Goal: Information Seeking & Learning: Learn about a topic

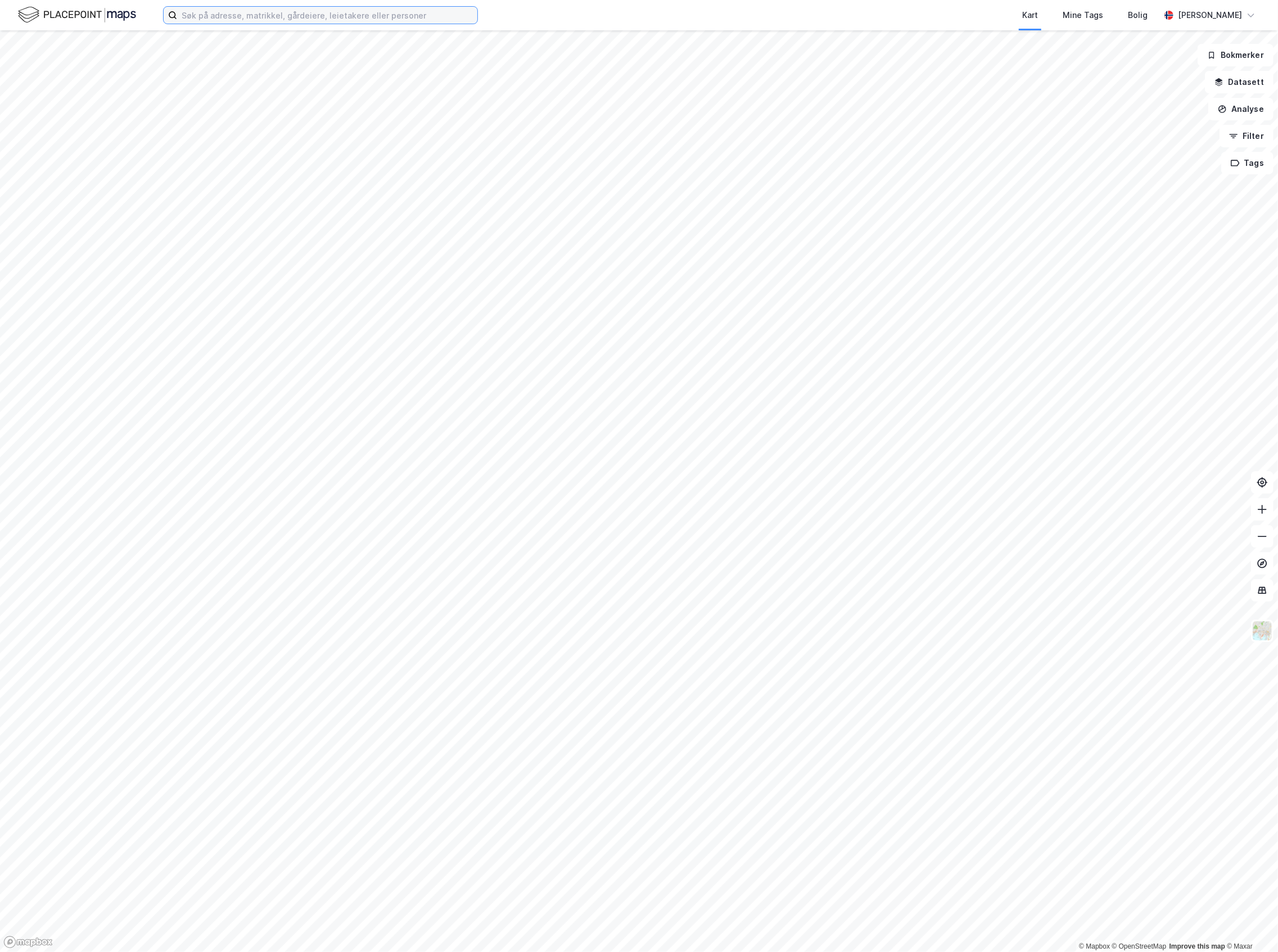
click at [199, 21] on input at bounding box center [327, 15] width 300 height 17
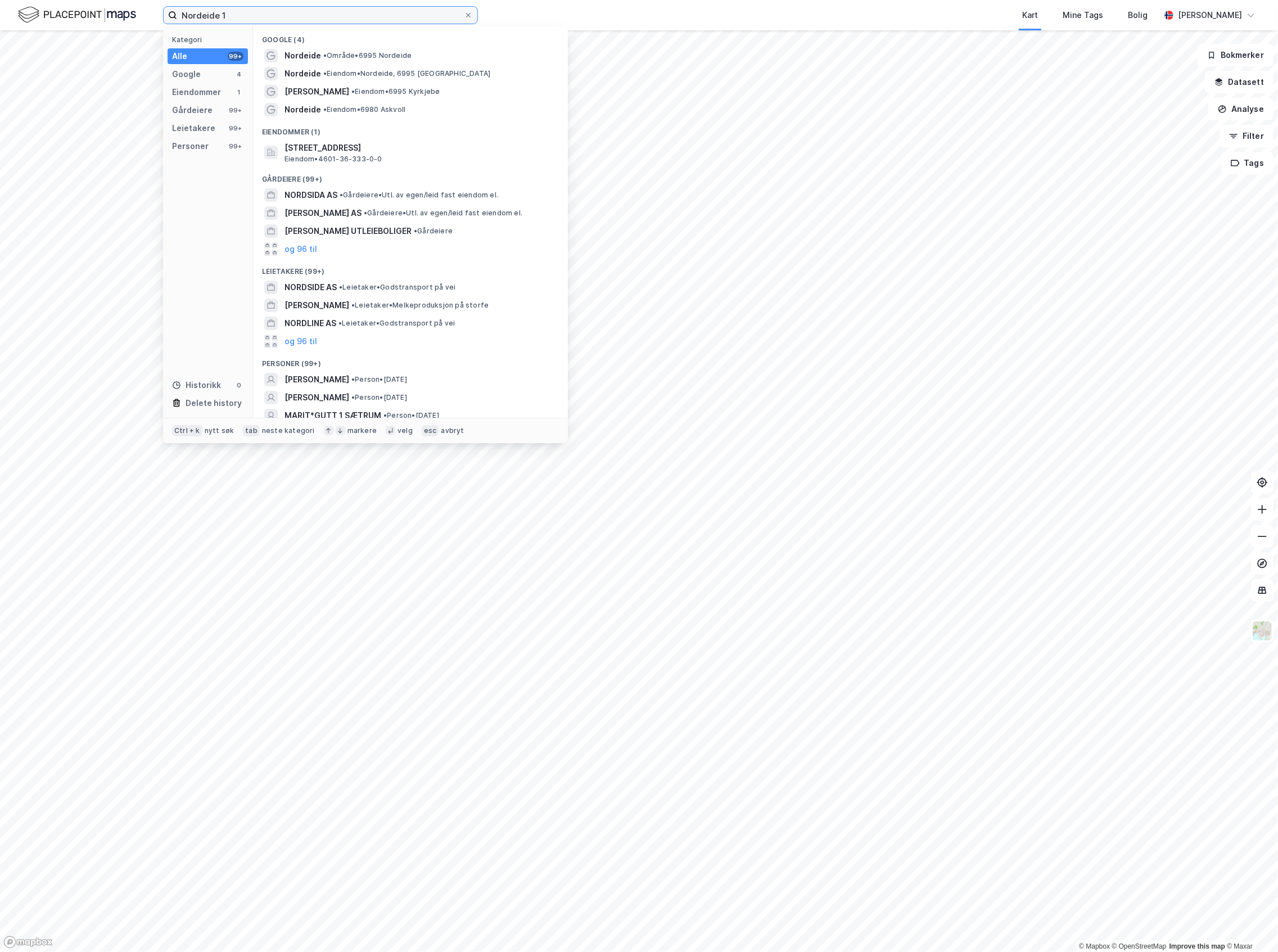
click at [204, 12] on input "Nordeide 1" at bounding box center [320, 15] width 287 height 17
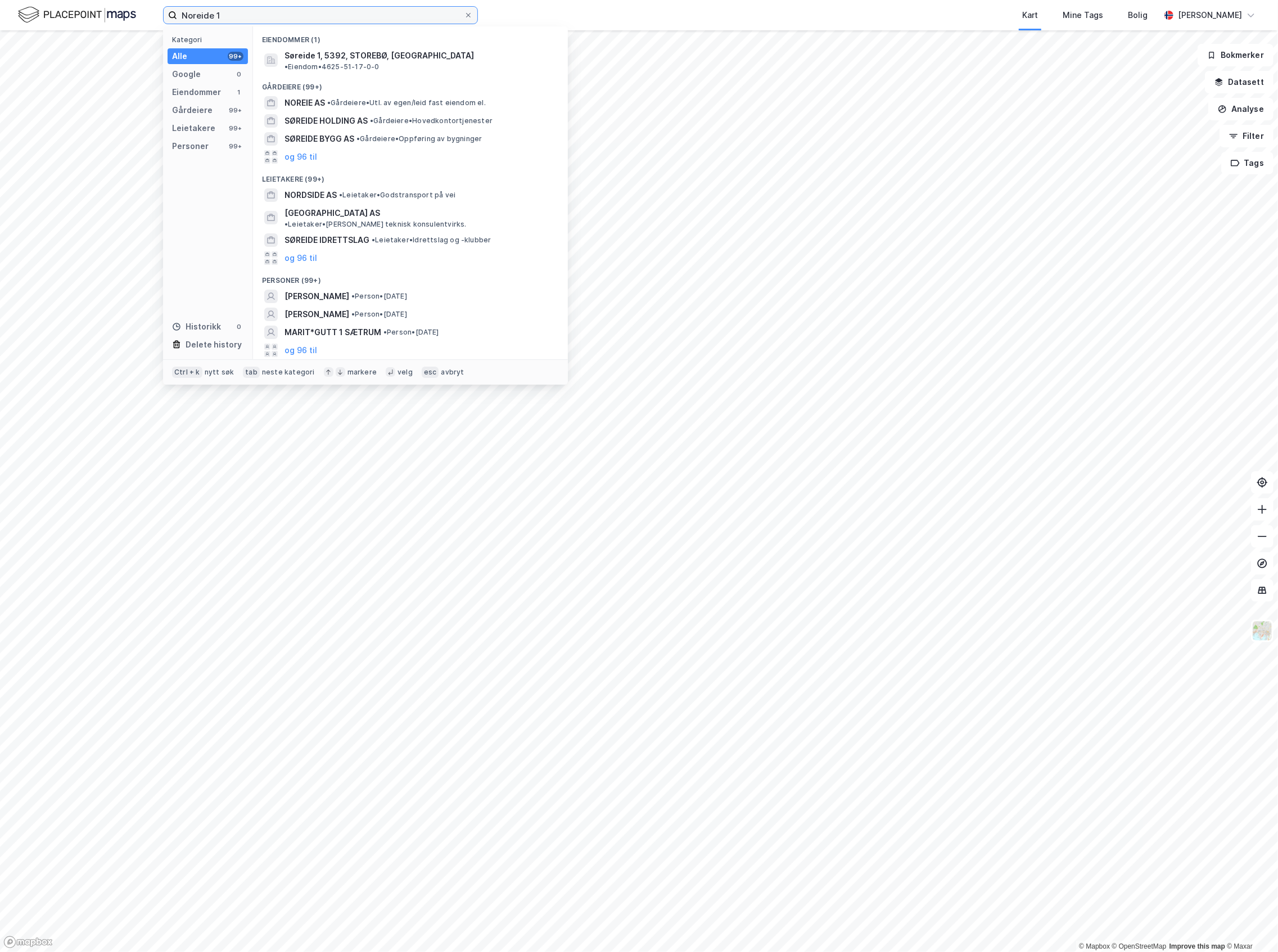
drag, startPoint x: 242, startPoint y: 12, endPoint x: 181, endPoint y: 12, distance: 61.0
click at [181, 12] on input "Noreide 1" at bounding box center [320, 15] width 287 height 17
click at [198, 14] on input "Noreide 1" at bounding box center [320, 15] width 287 height 17
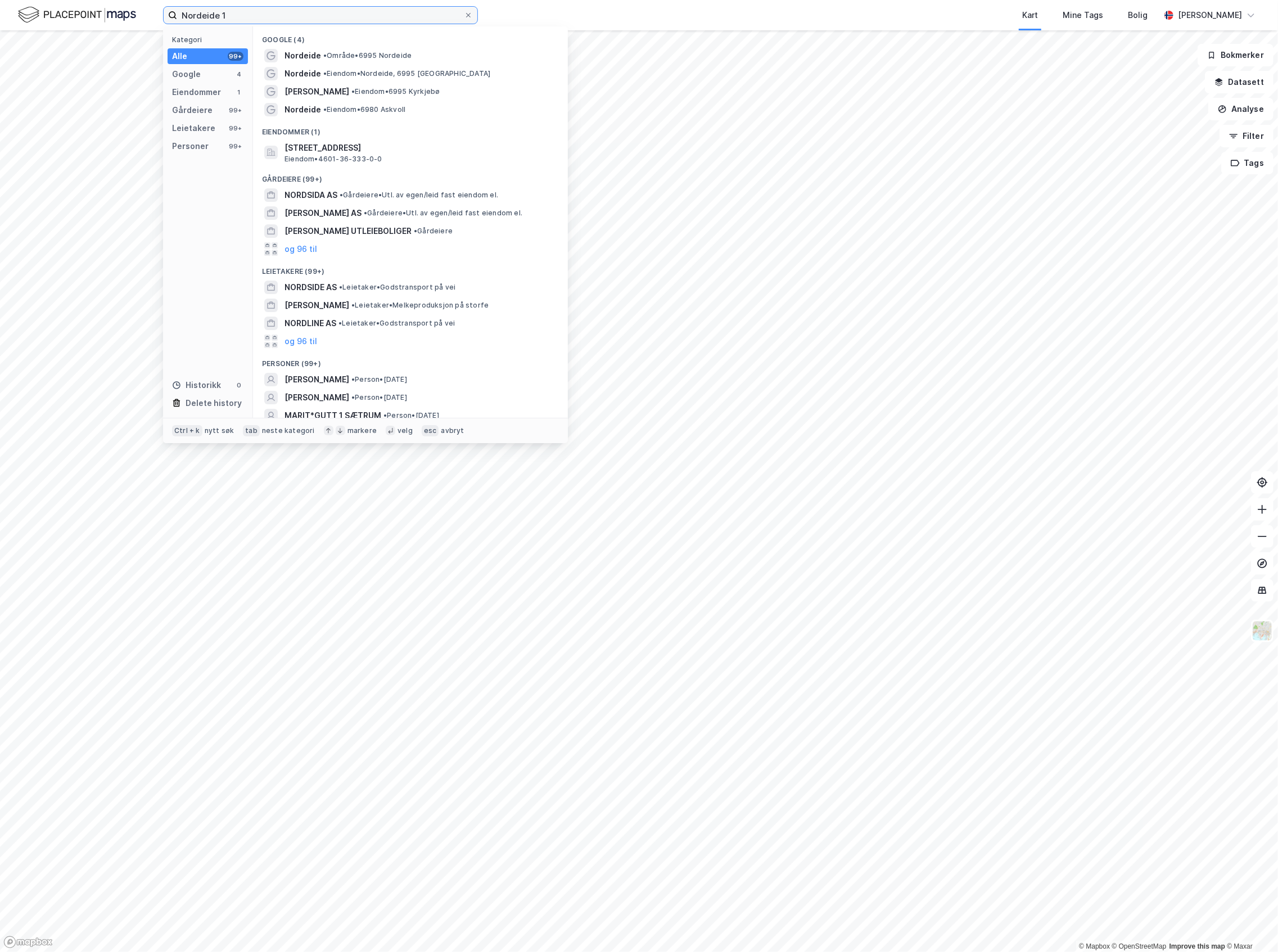
click at [239, 9] on input "Nordeide 1" at bounding box center [320, 15] width 287 height 17
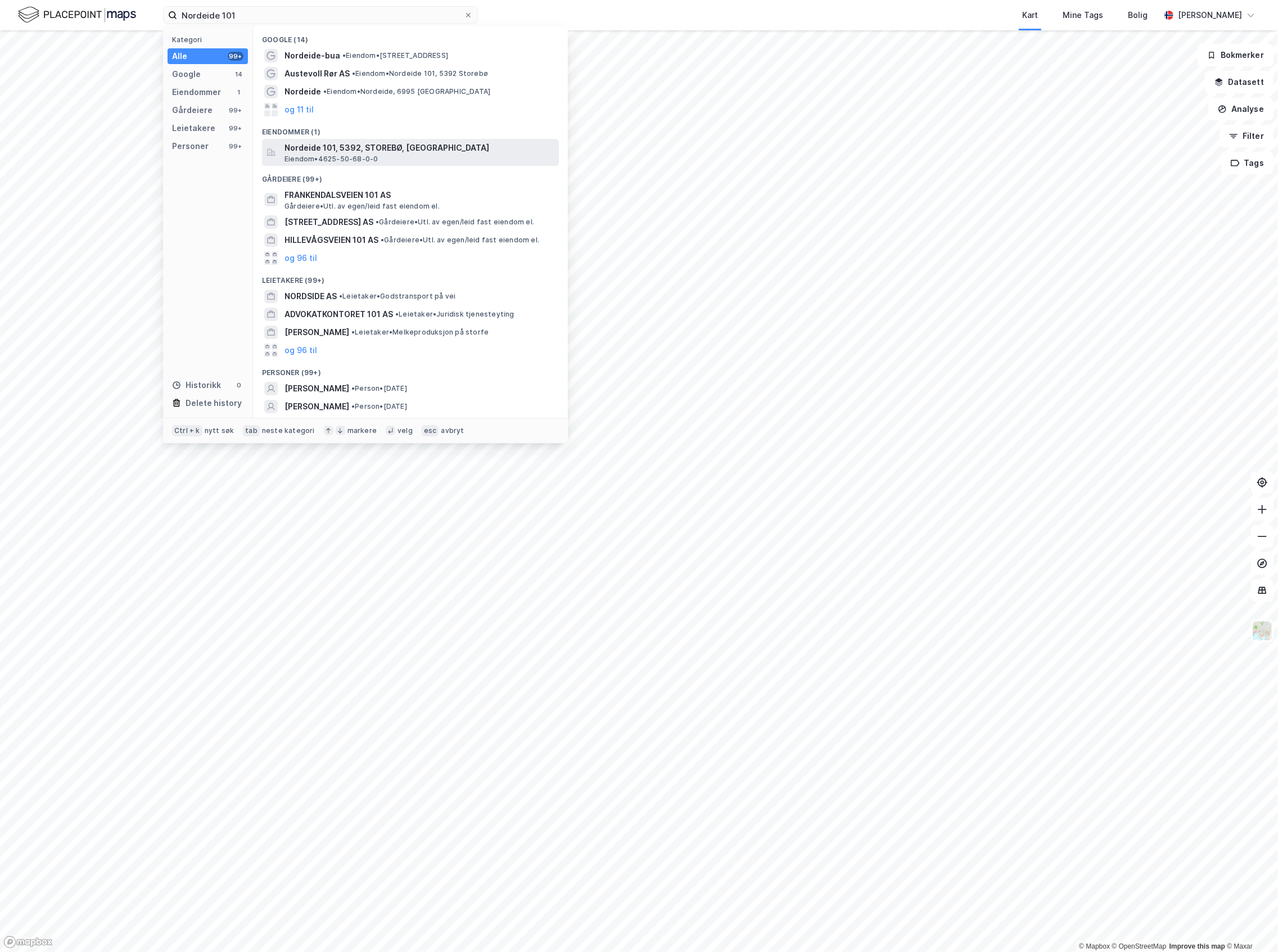
click at [338, 150] on span "Nordeide 101, 5392, STOREBØ, [GEOGRAPHIC_DATA]" at bounding box center [419, 148] width 270 height 14
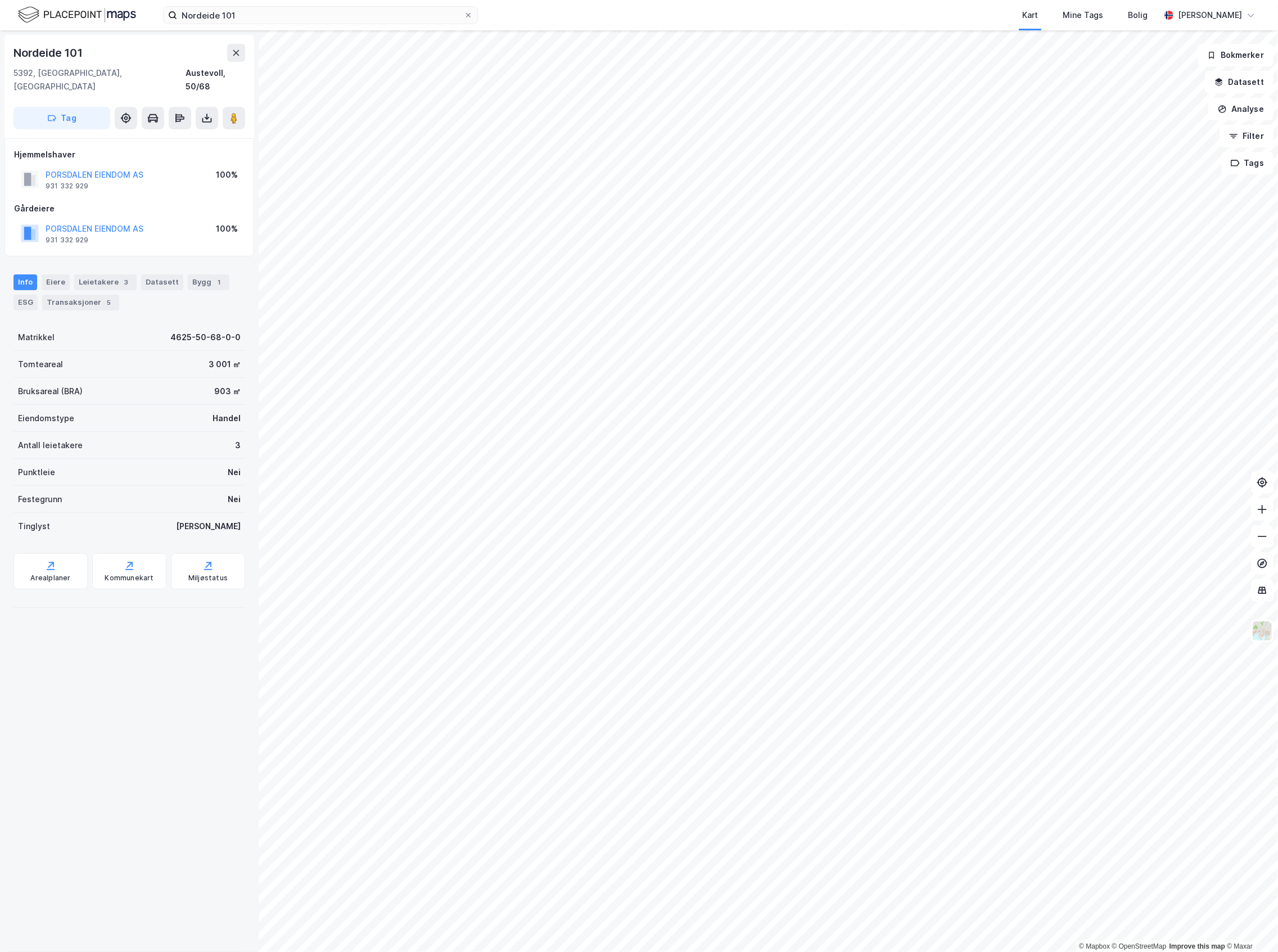
click at [119, 261] on div "Info [PERSON_NAME] 3 Datasett Bygg 1 ESG Transaksjoner 5" at bounding box center [129, 288] width 258 height 54
click at [121, 277] on div "3" at bounding box center [127, 282] width 11 height 11
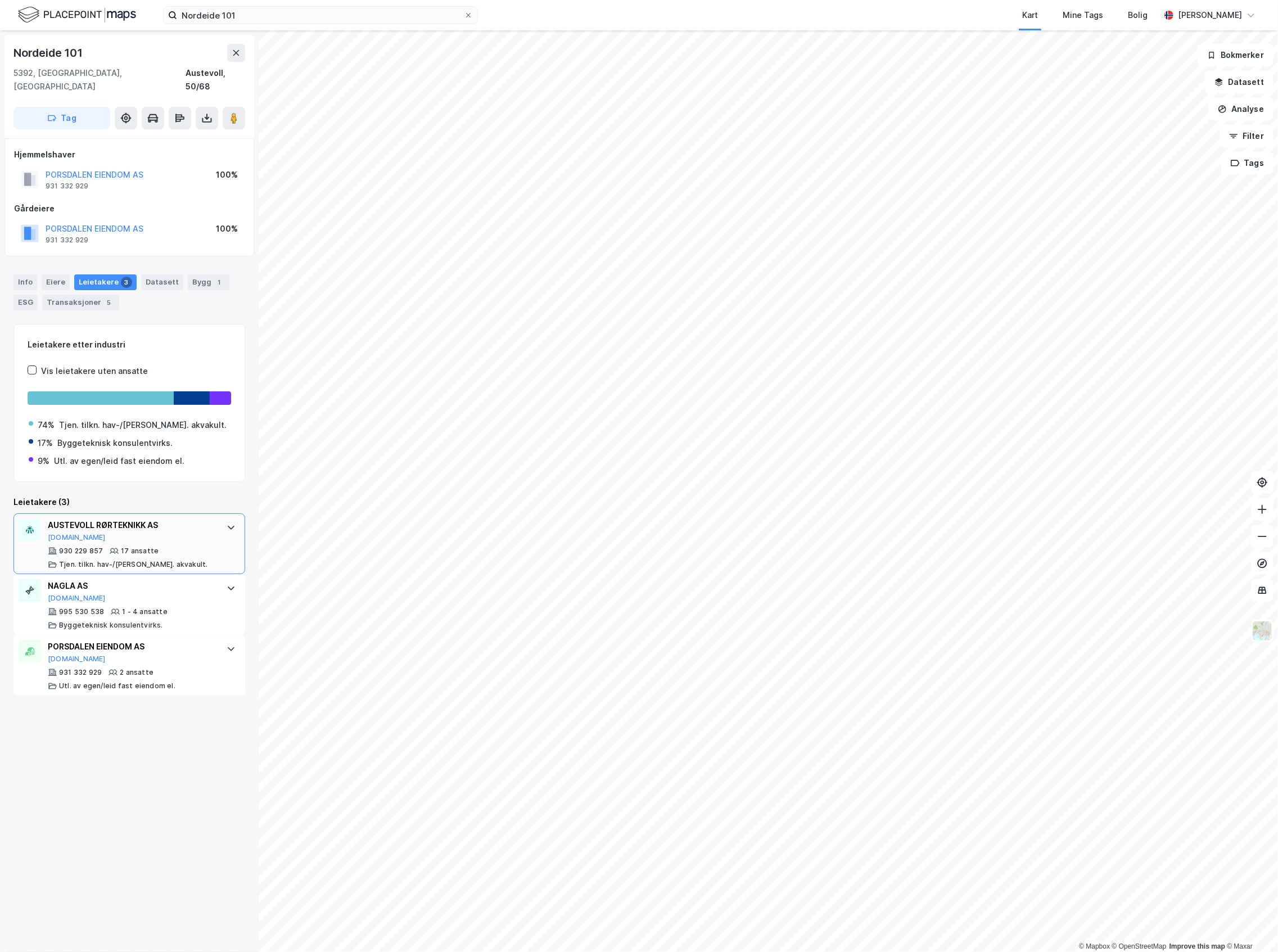
click at [188, 527] on div "AUSTEVOLL RØRTEKNIKK AS [DOMAIN_NAME]" at bounding box center [131, 530] width 168 height 24
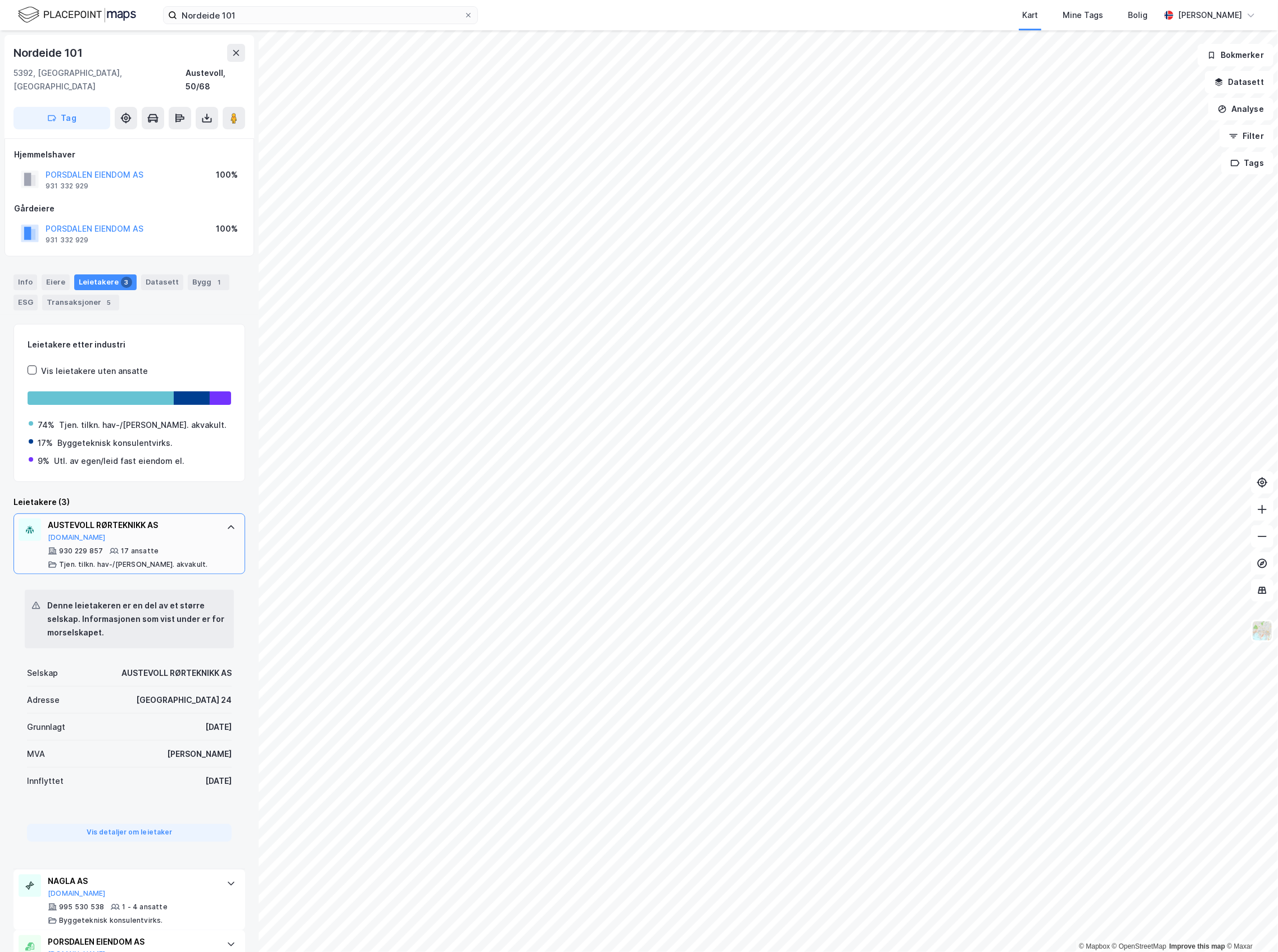
scroll to position [40, 0]
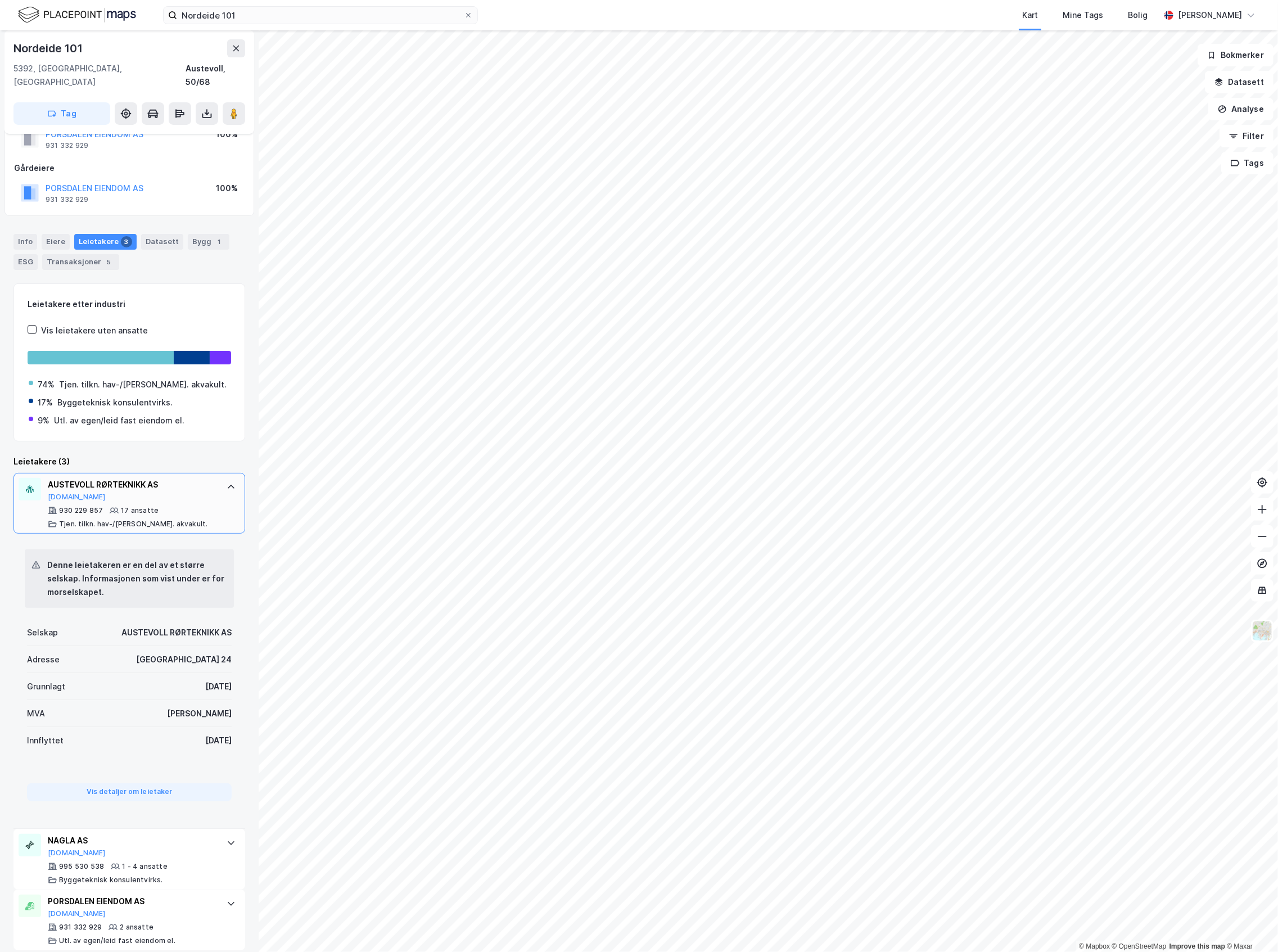
click at [187, 486] on div "AUSTEVOLL RØRTEKNIKK AS [DOMAIN_NAME]" at bounding box center [131, 490] width 168 height 24
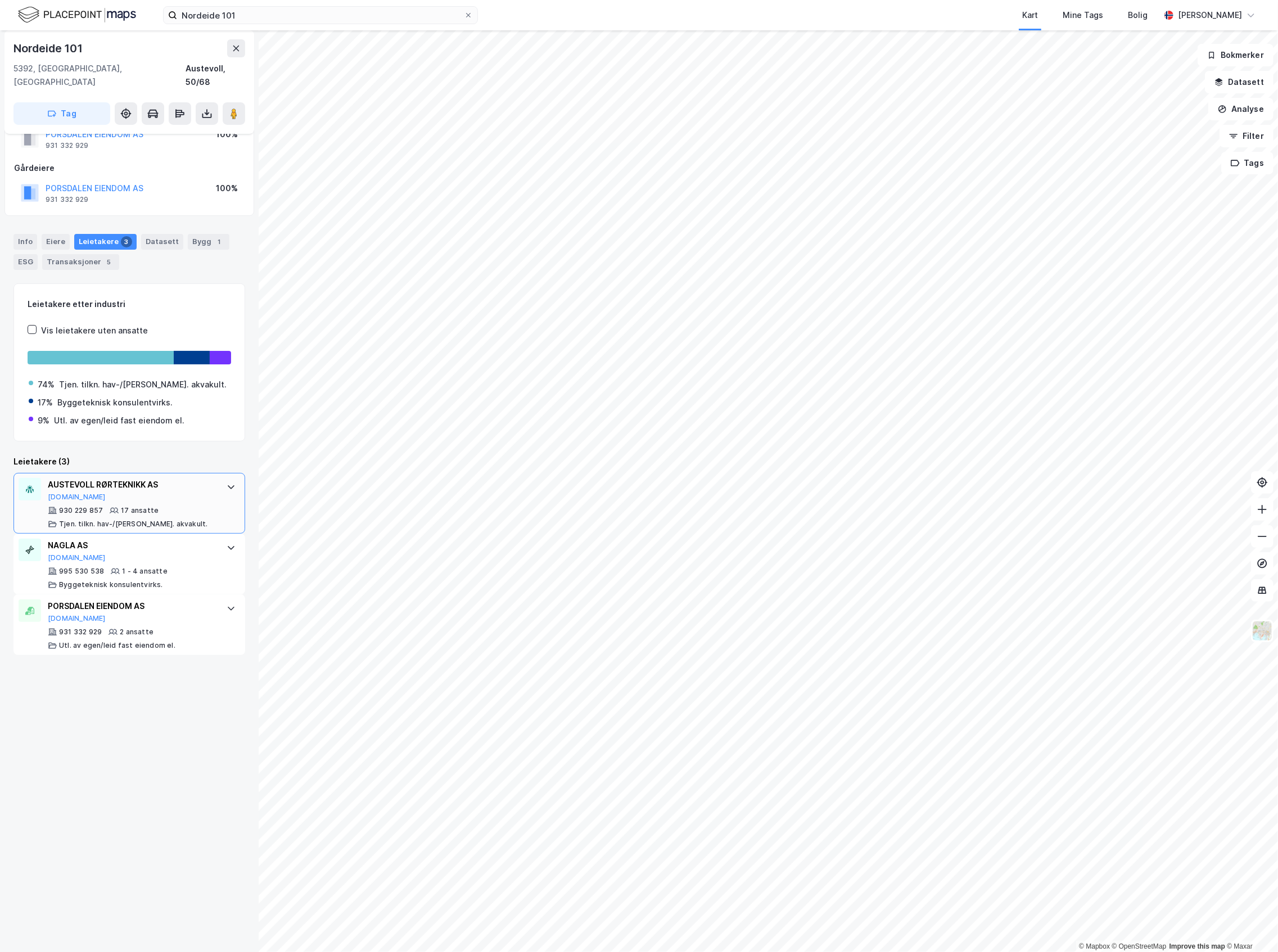
scroll to position [0, 0]
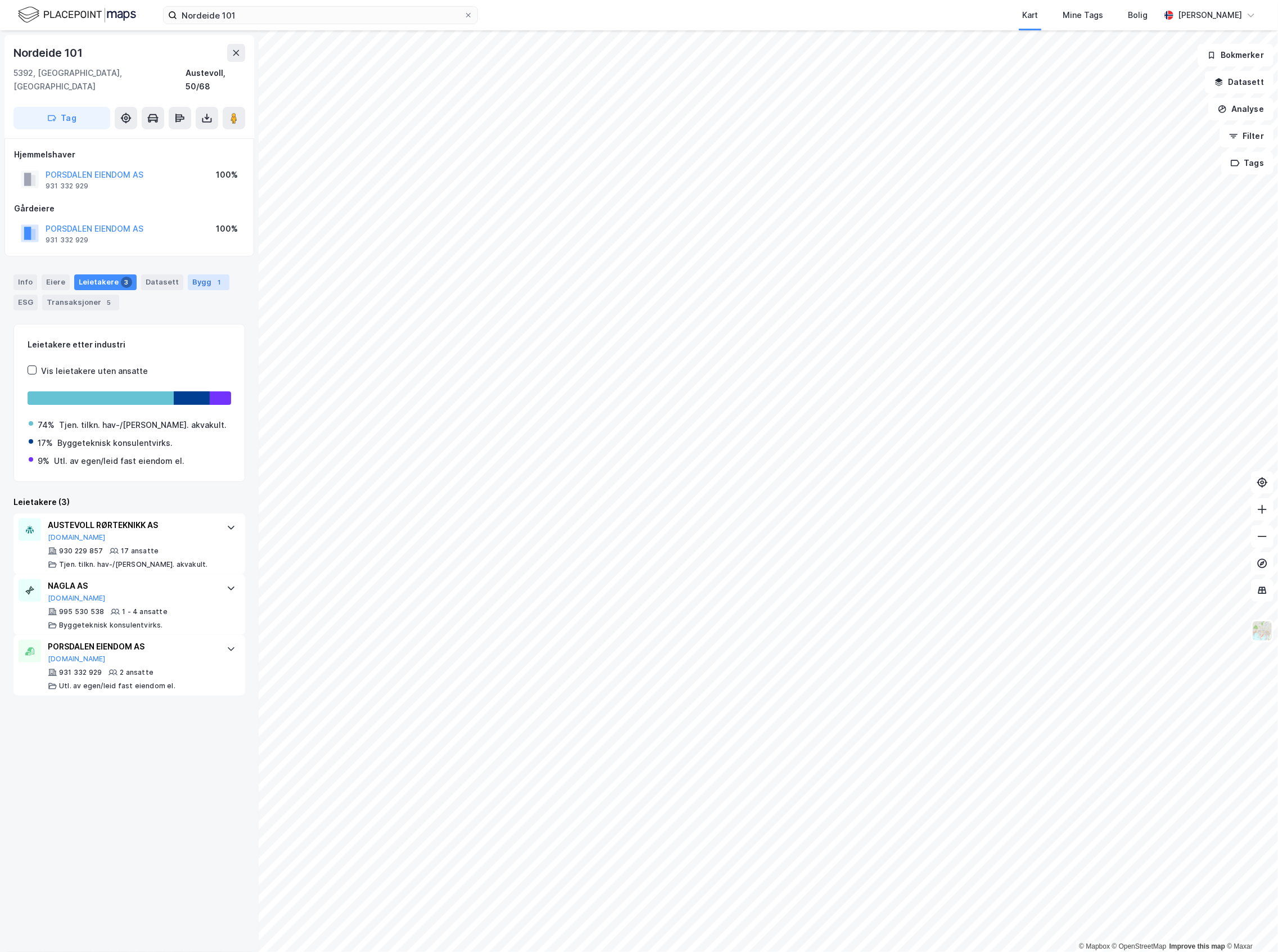
click at [213, 277] on div "1" at bounding box center [219, 282] width 11 height 11
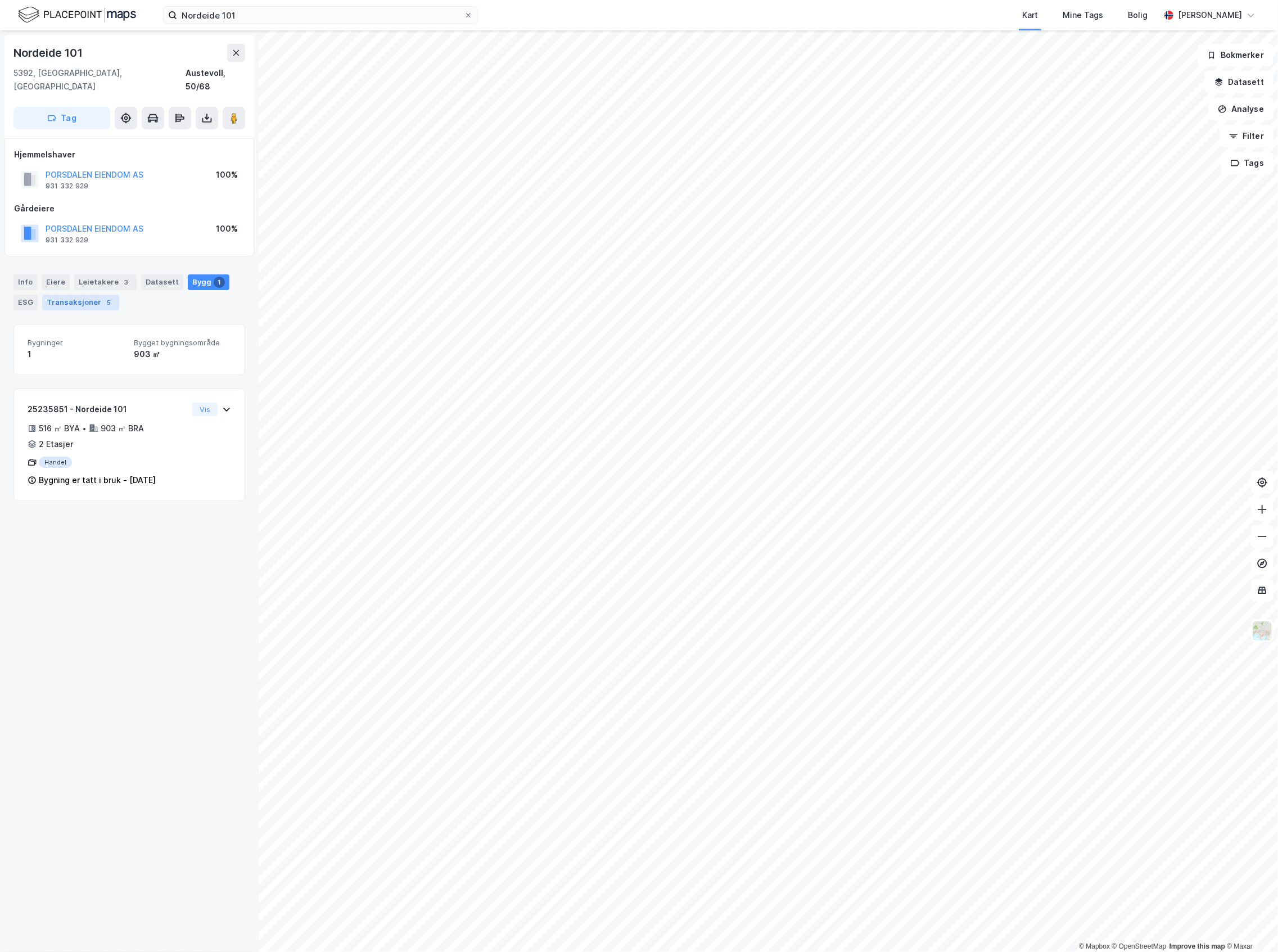
click at [85, 296] on div "Transaksjoner 5" at bounding box center [81, 302] width 77 height 16
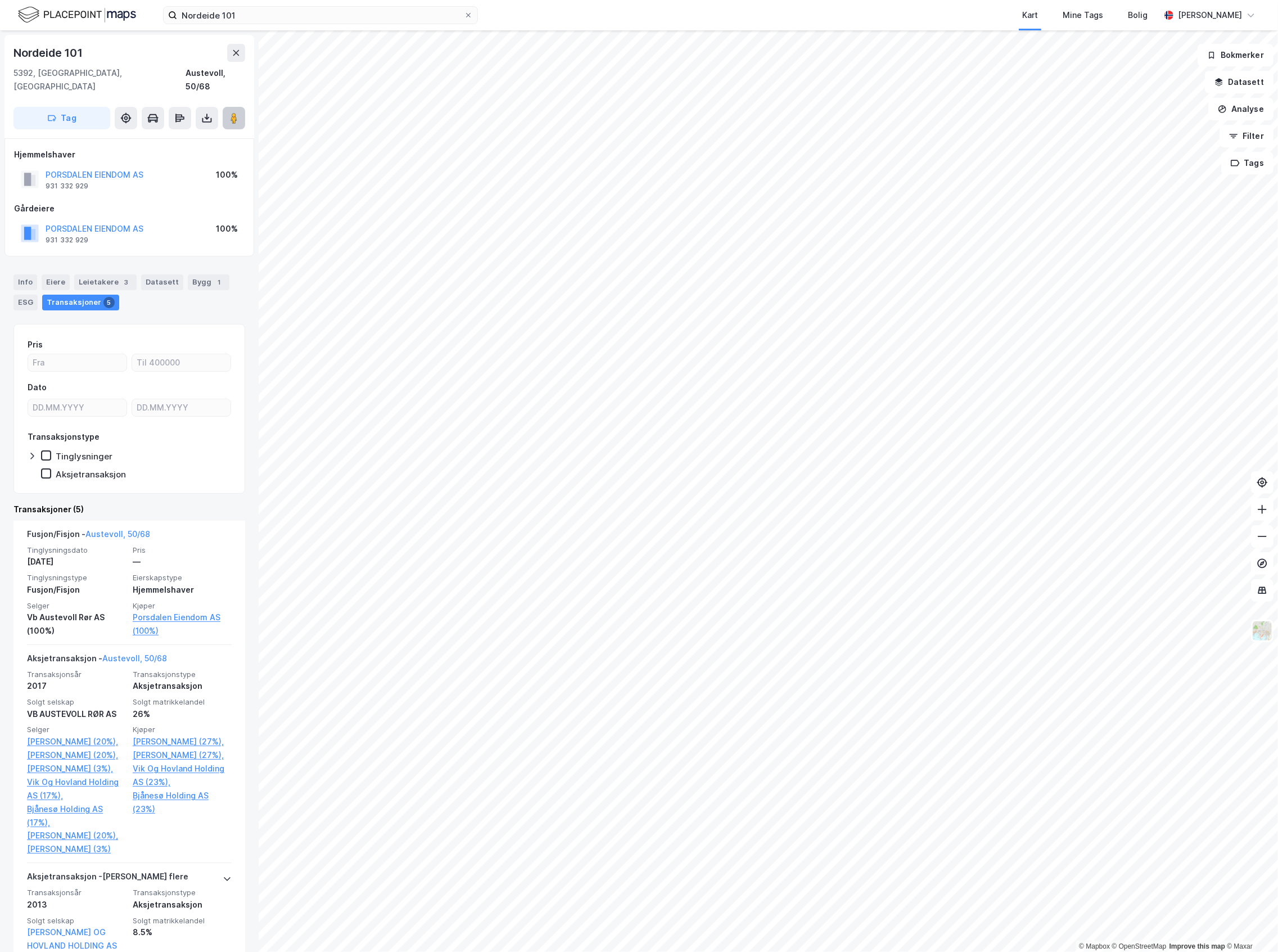
click at [232, 112] on image at bounding box center [234, 118] width 7 height 11
click at [131, 274] on div "Leietakere 3" at bounding box center [105, 282] width 62 height 16
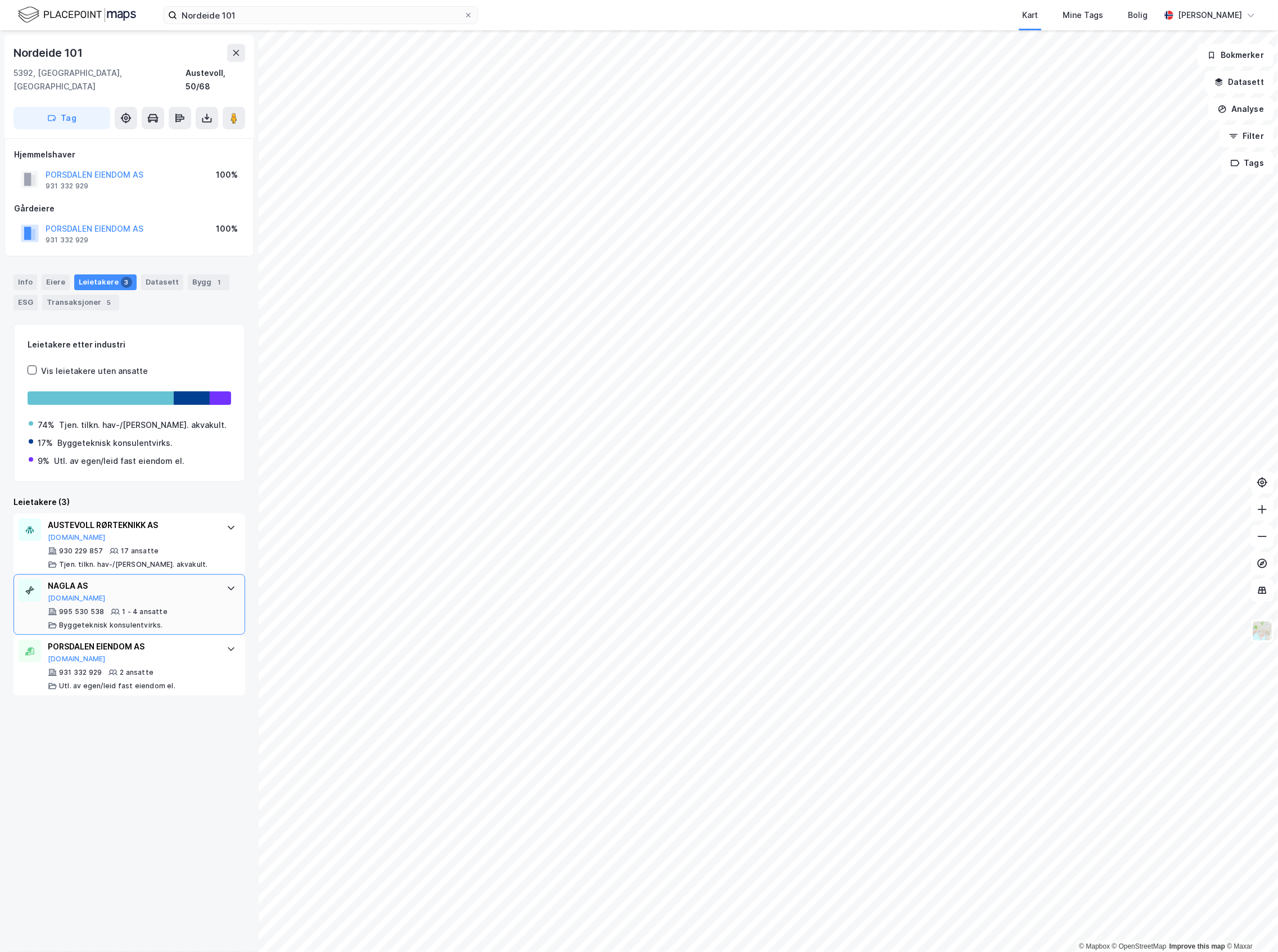
click at [163, 607] on div "995 530 538 1 - 4 ansatte Byggeteknisk konsulentvirks." at bounding box center [131, 618] width 168 height 23
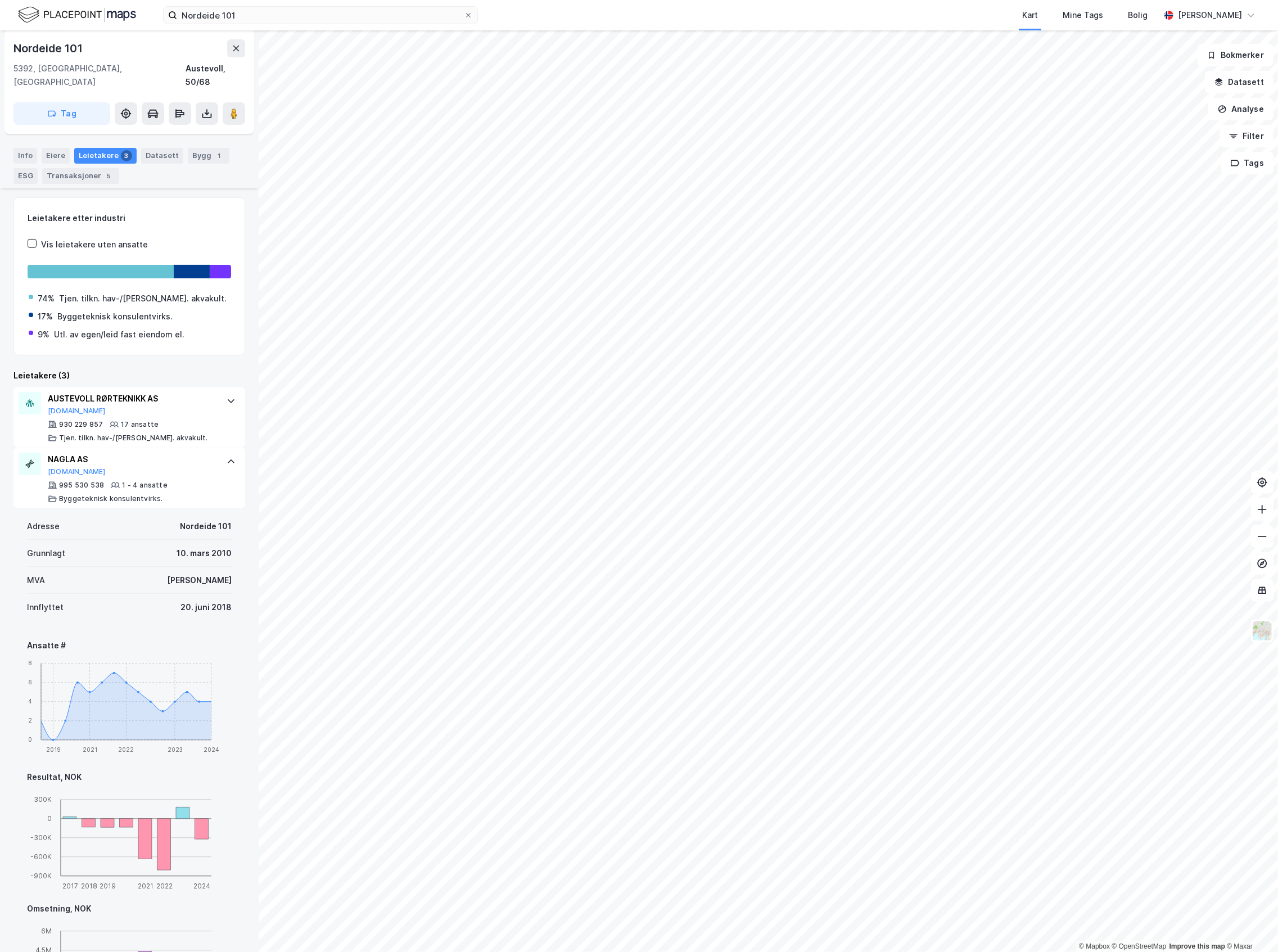
scroll to position [150, 0]
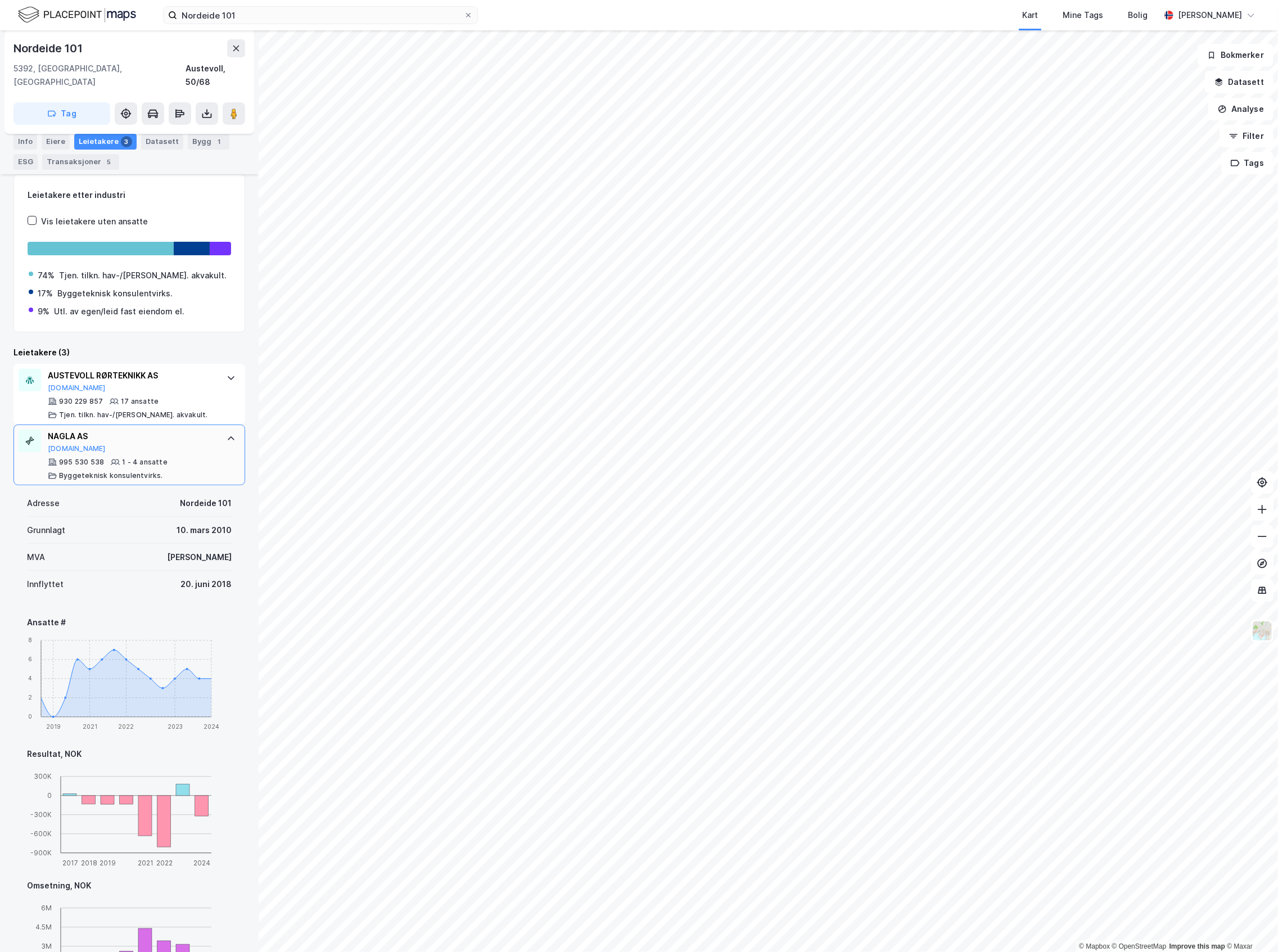
click at [165, 431] on div "NAGLA AS [DOMAIN_NAME]" at bounding box center [131, 441] width 168 height 24
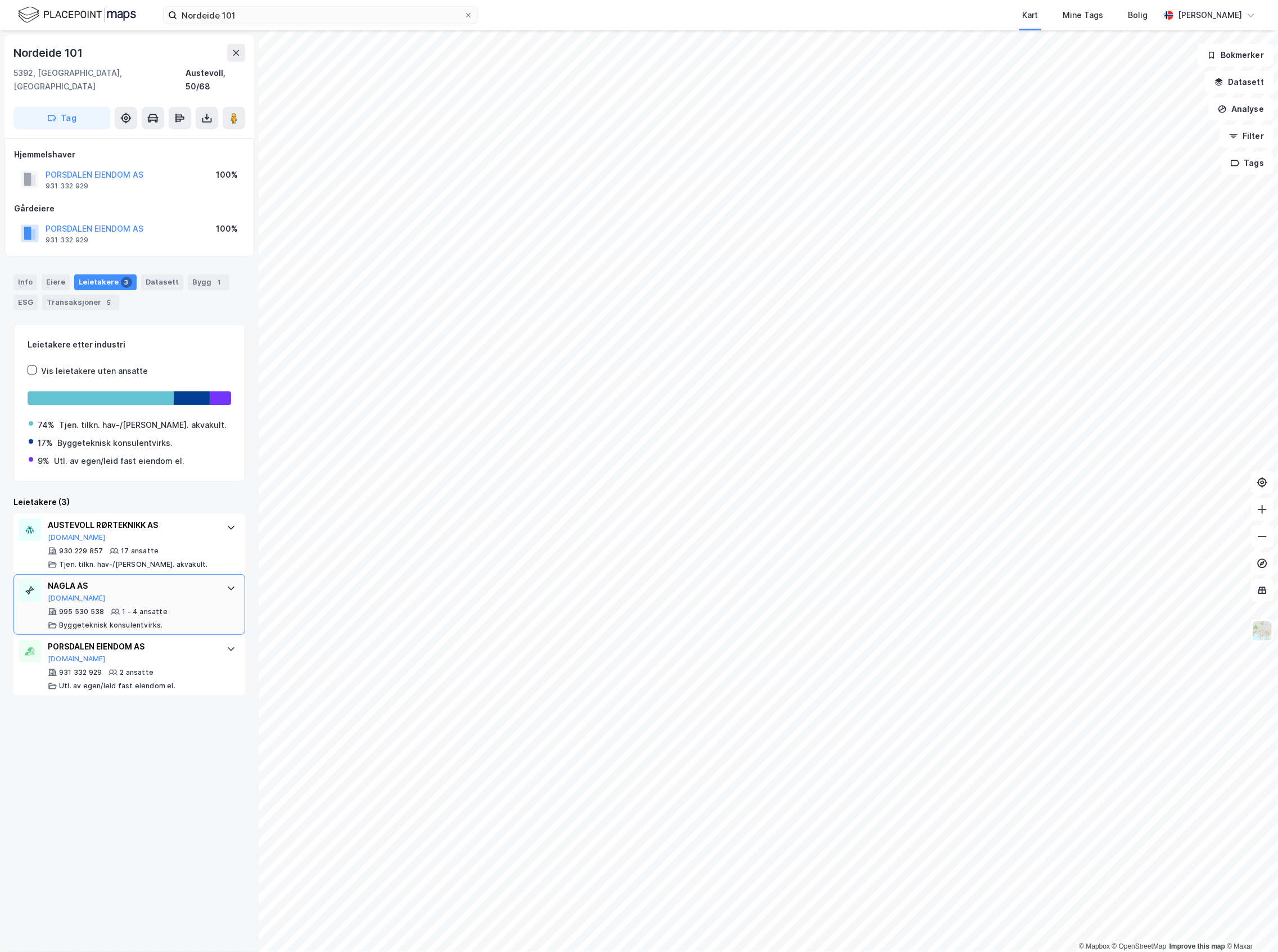
scroll to position [0, 0]
click at [197, 530] on div "AUSTEVOLL RØRTEKNIKK AS [DOMAIN_NAME] 930 229 857 17 ansatte [PERSON_NAME]. til…" at bounding box center [131, 544] width 168 height 51
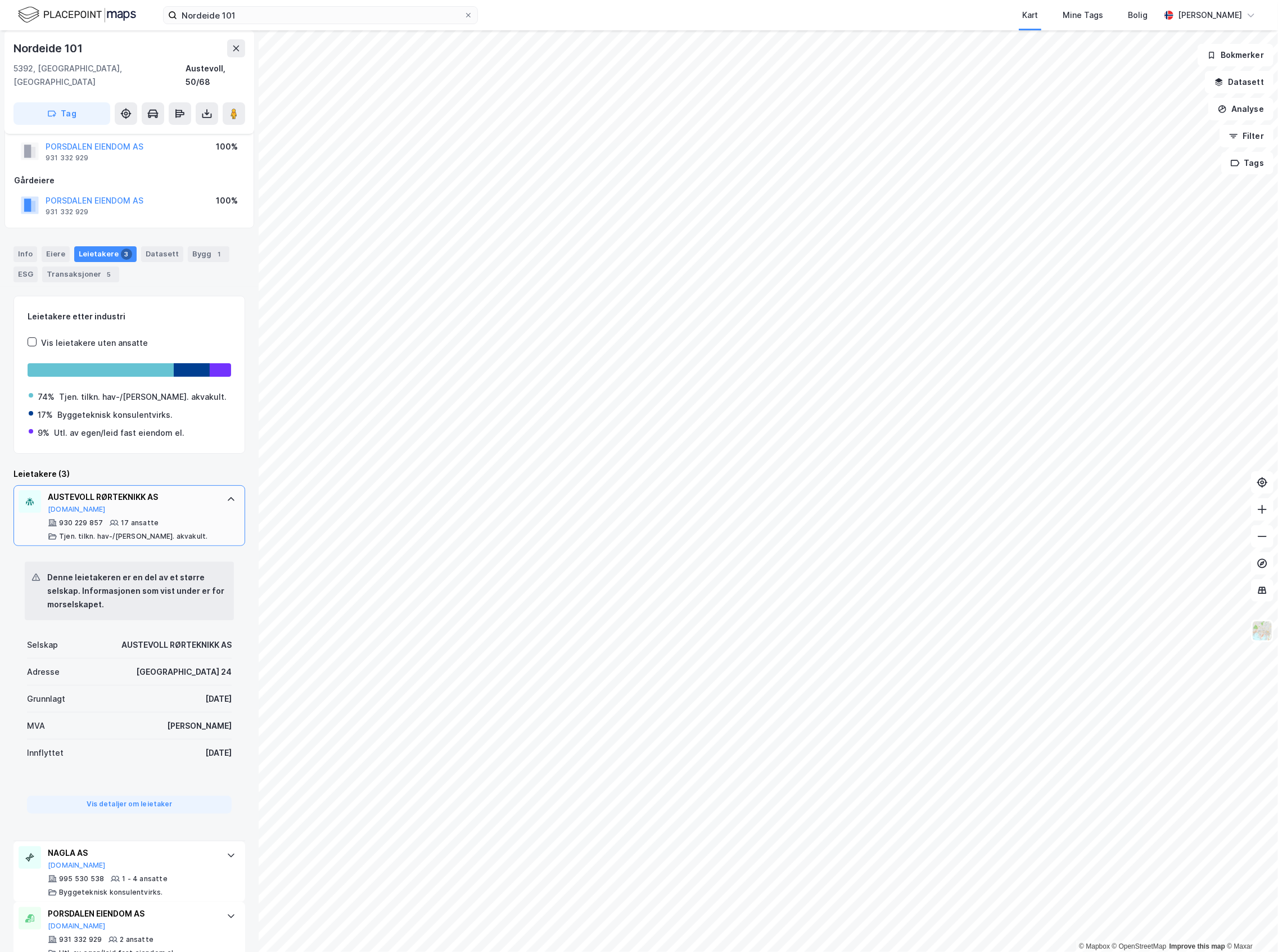
scroll to position [40, 0]
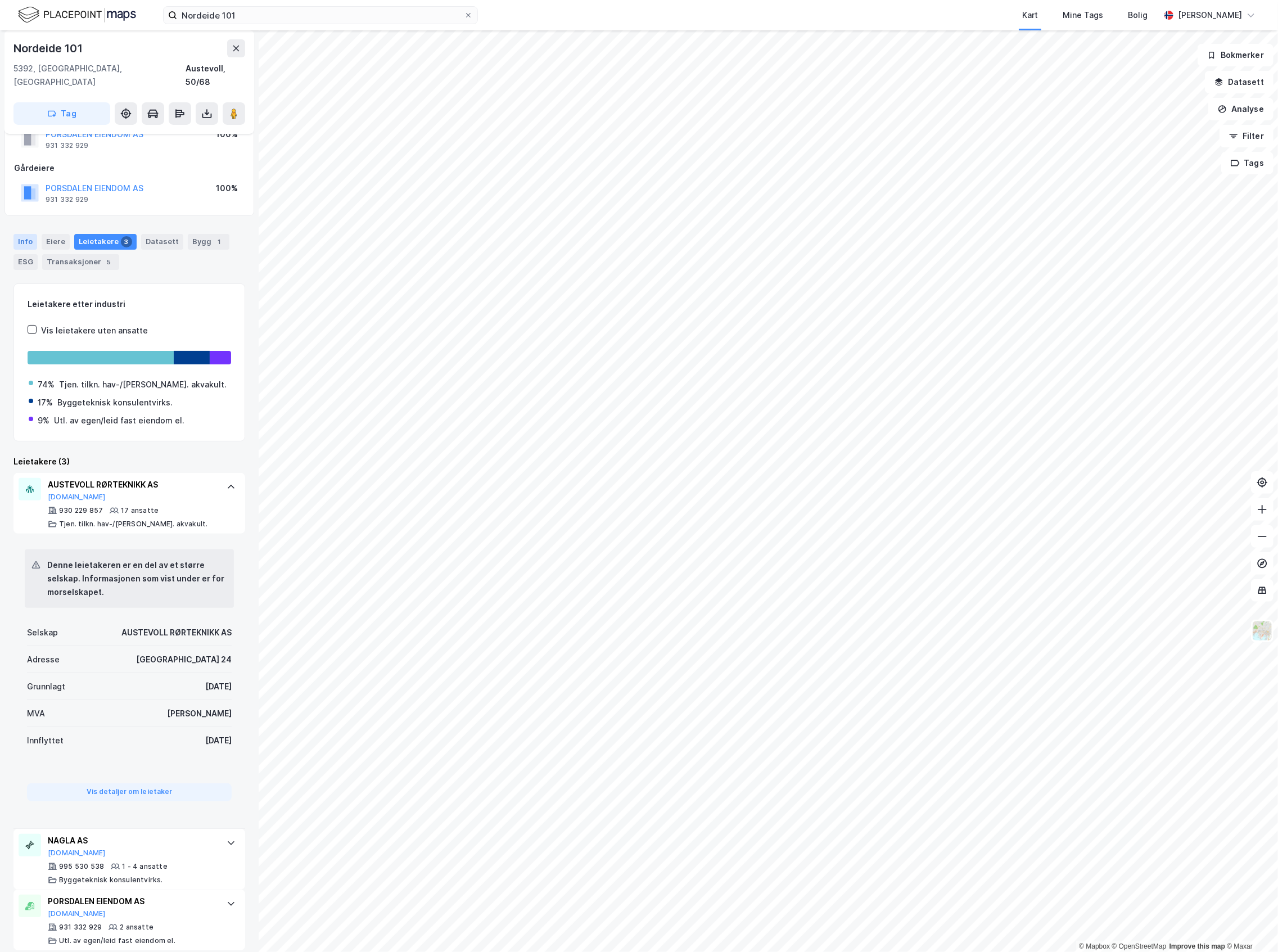
click at [30, 234] on div "Info" at bounding box center [25, 241] width 24 height 16
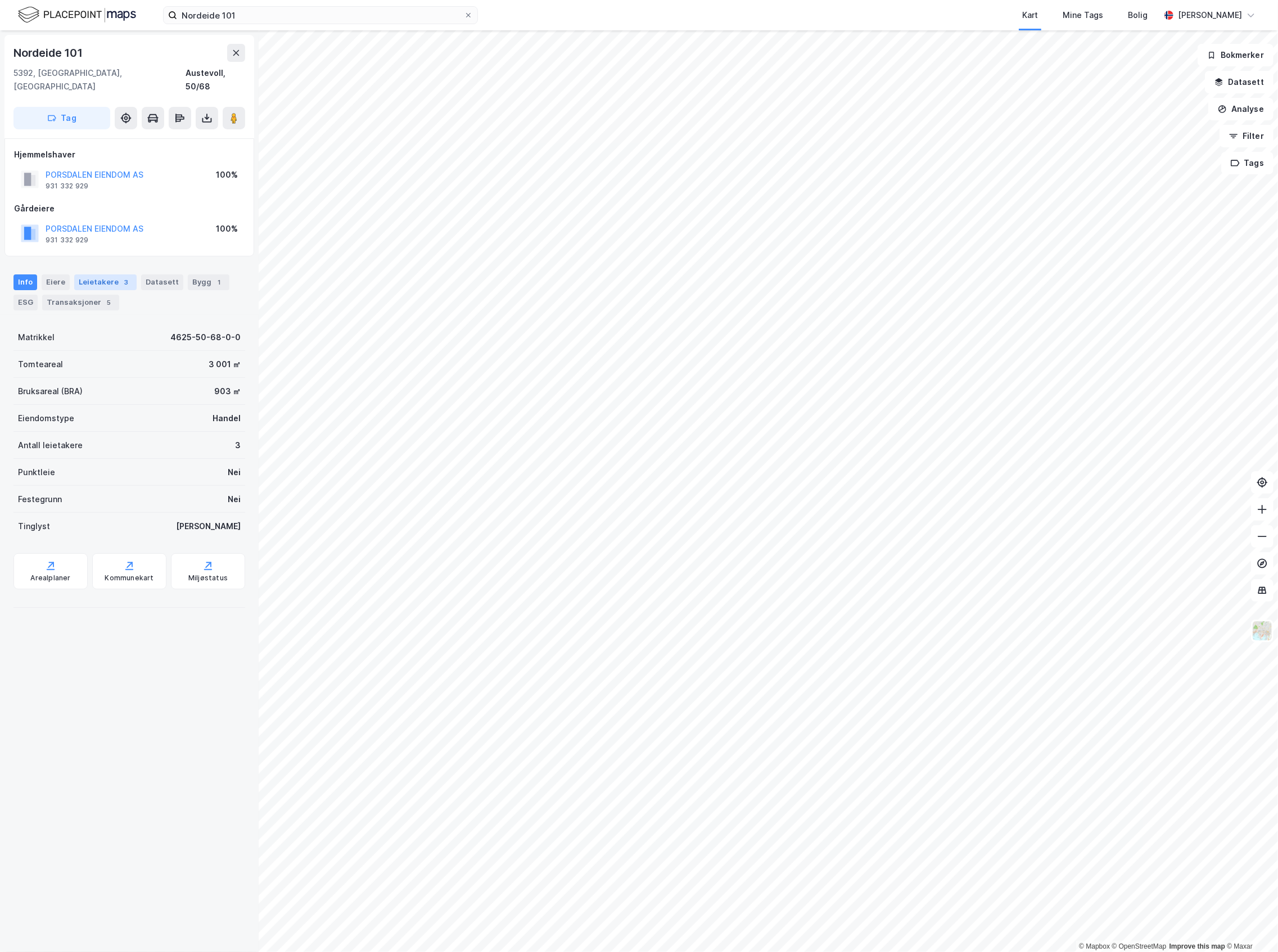
click at [108, 274] on div "Leietakere 3" at bounding box center [105, 282] width 62 height 16
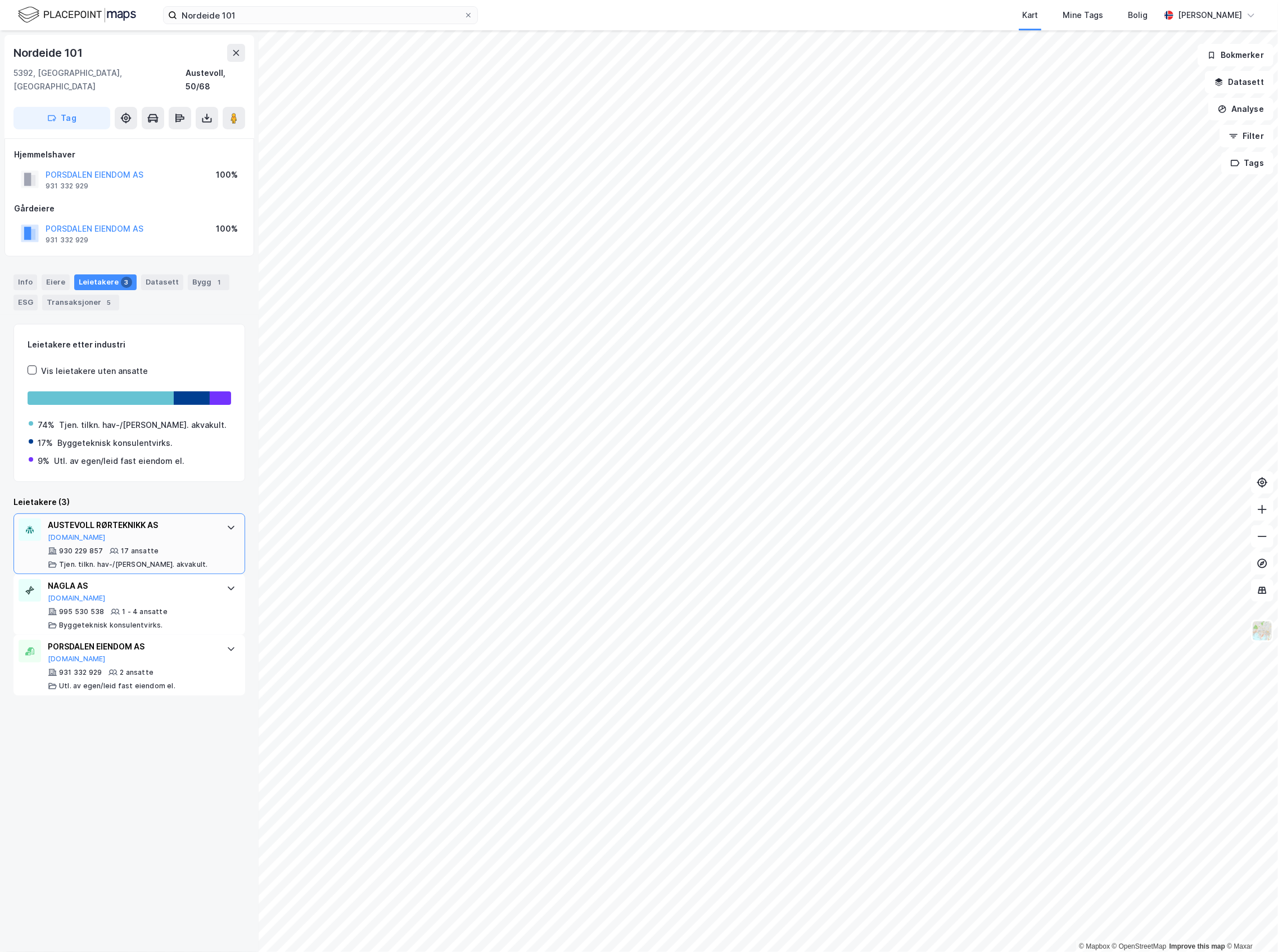
click at [151, 518] on div "AUSTEVOLL RØRTEKNIKK AS" at bounding box center [131, 525] width 168 height 14
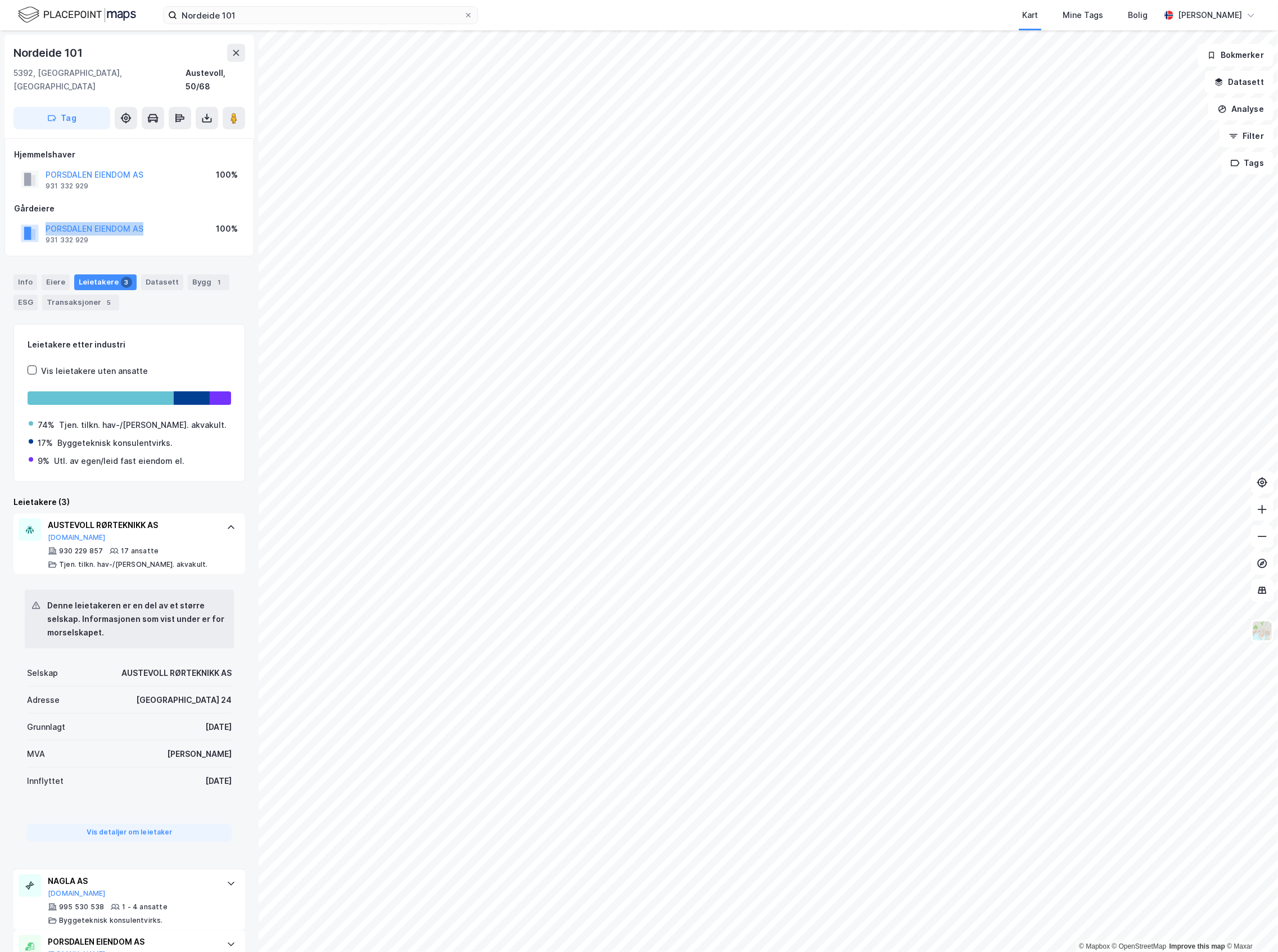
drag, startPoint x: 150, startPoint y: 210, endPoint x: 39, endPoint y: 218, distance: 111.3
click at [39, 220] on div "PORSDALEN EIENDOM AS 931 332 929 100%" at bounding box center [129, 233] width 230 height 27
copy button "PORSDALEN EIENDOM AS"
click at [187, 495] on div "Leietakere (3)" at bounding box center [129, 502] width 232 height 14
click at [90, 7] on img at bounding box center [77, 14] width 118 height 20
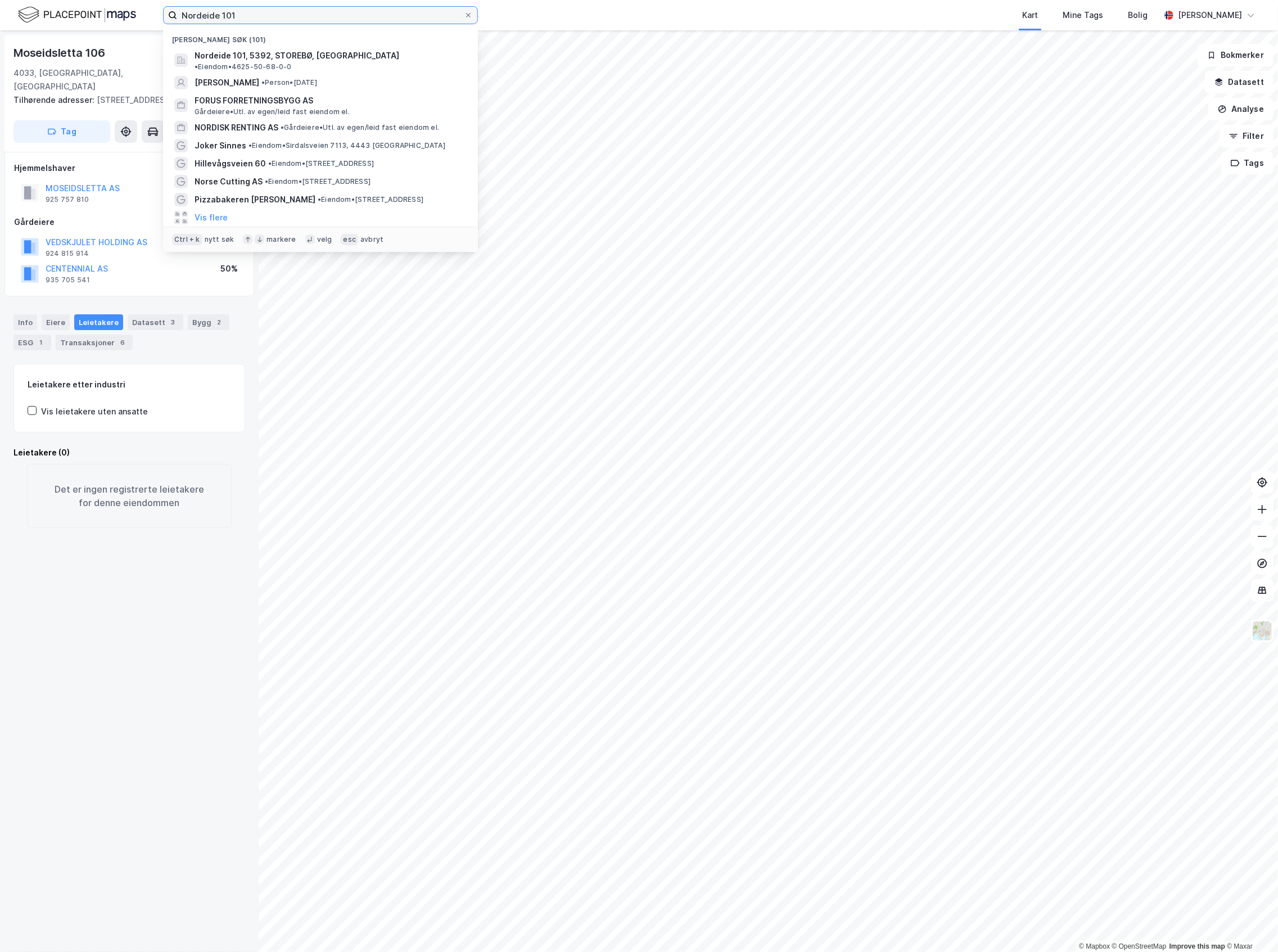
drag, startPoint x: 245, startPoint y: 14, endPoint x: -8, endPoint y: 59, distance: 257.0
click at [0, 59] on html "Nordeide 101 Nylige søk (101) Nordeide 101, 5392, STOREBØ, [GEOGRAPHIC_DATA] • …" at bounding box center [639, 476] width 1278 height 952
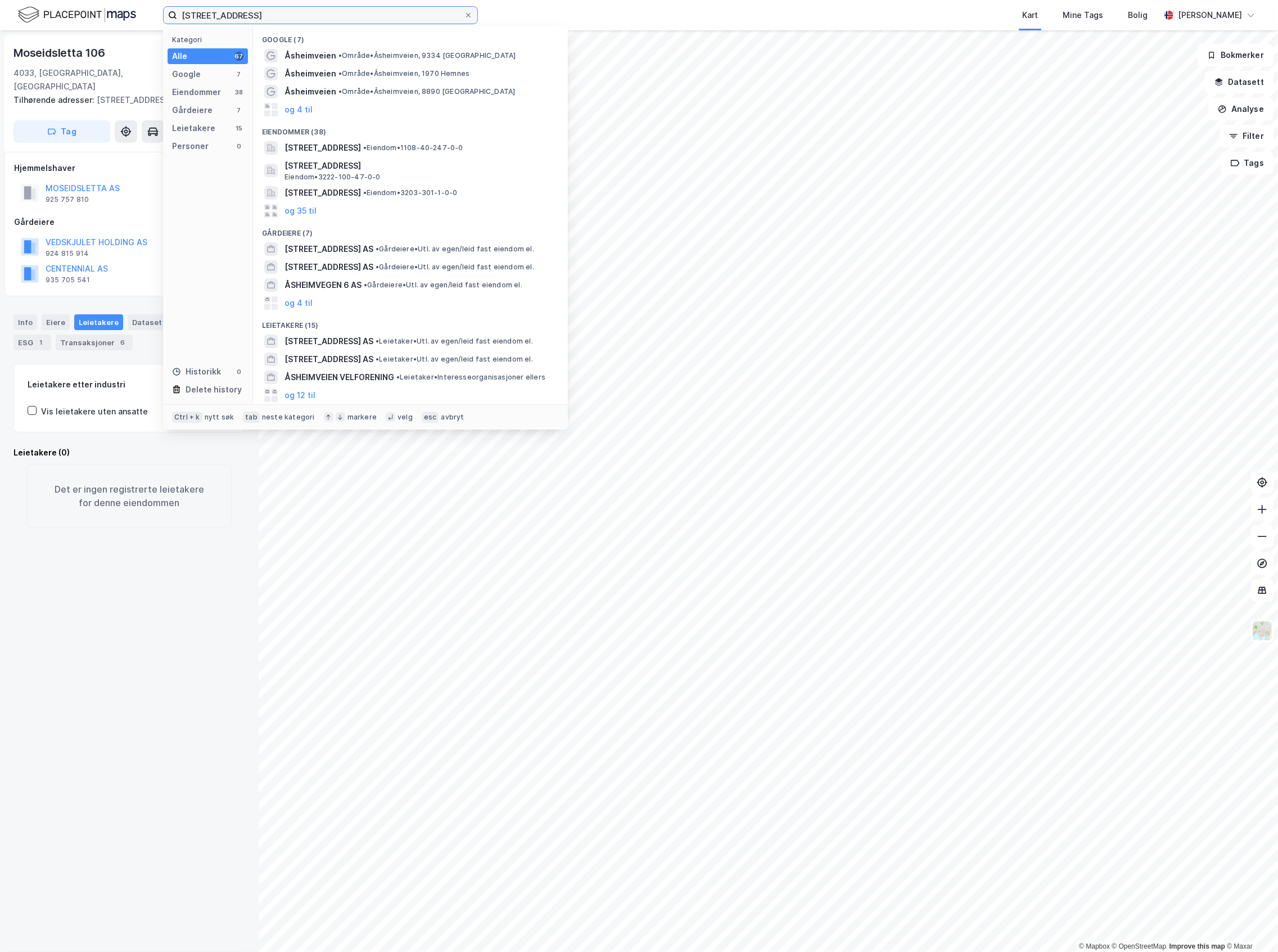
type input "[STREET_ADDRESS]"
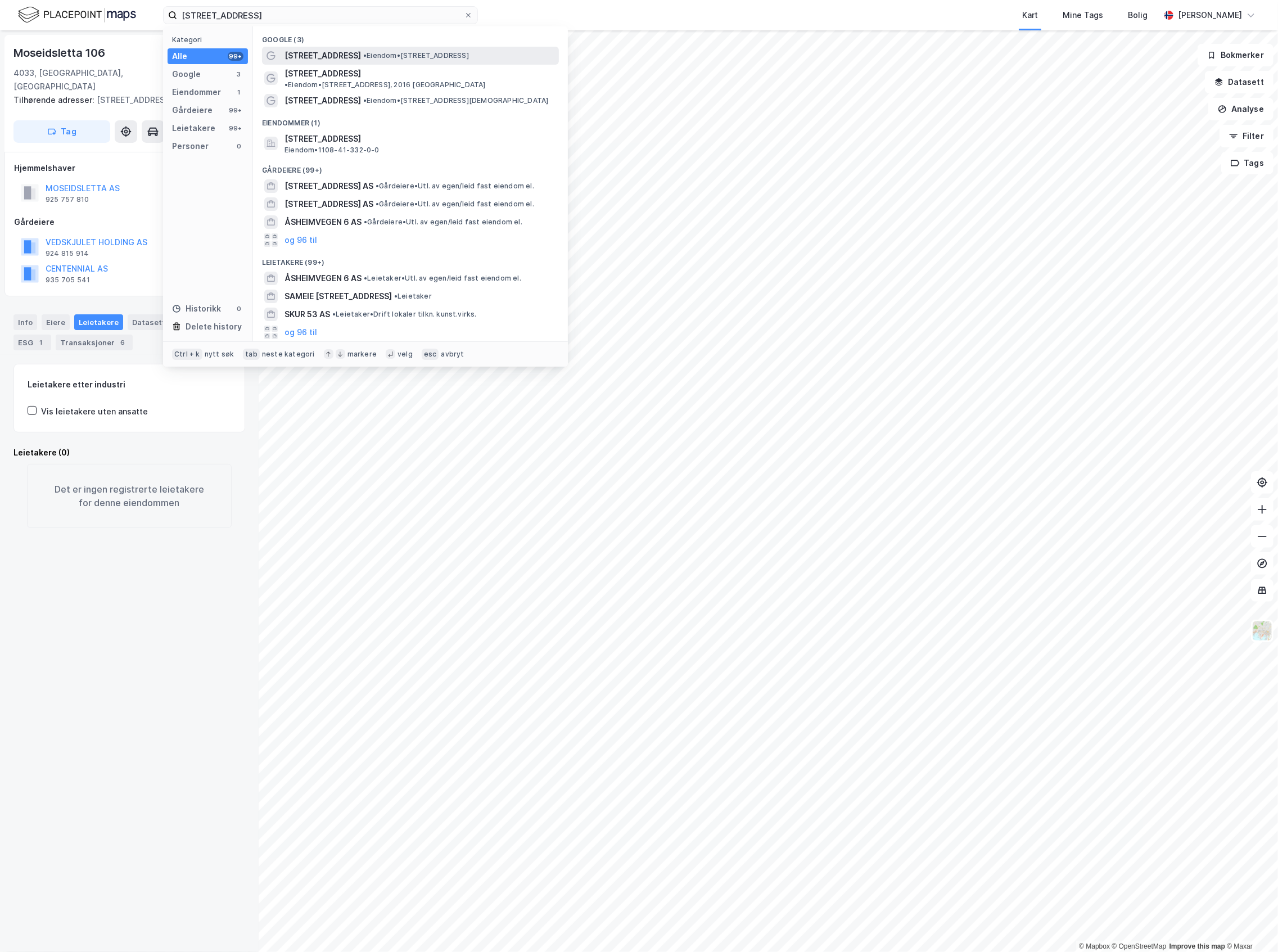
click at [457, 63] on div "[STREET_ADDRESS] • Eiendom • [STREET_ADDRESS]" at bounding box center [410, 55] width 297 height 18
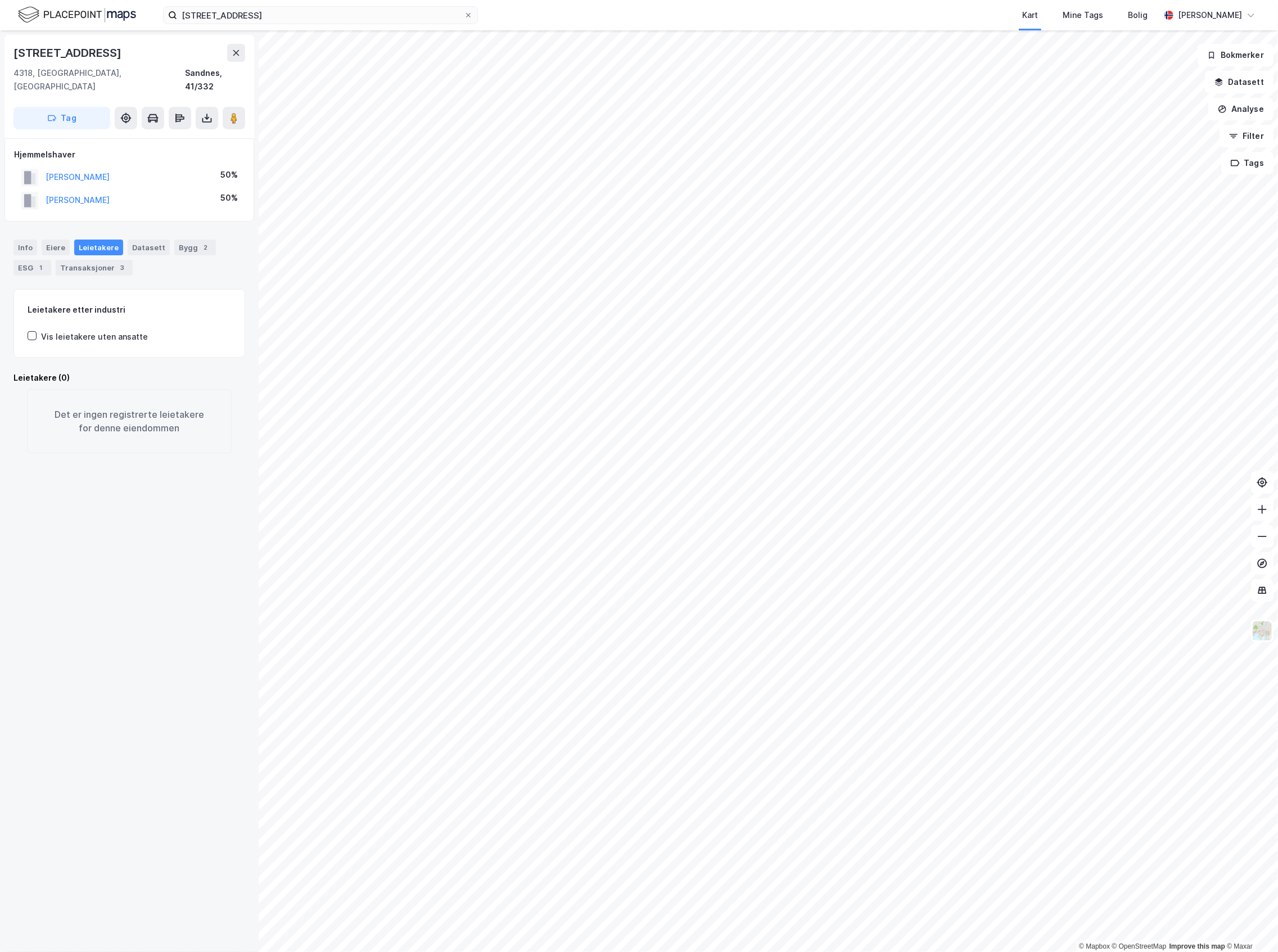
click at [83, 274] on div "Info Eiere Leietakere Datasett Bygg 2 ESG 1 Transaksjoner 3 Leietakere etter in…" at bounding box center [129, 340] width 232 height 227
click at [94, 260] on div "Transaksjoner 3" at bounding box center [94, 267] width 77 height 16
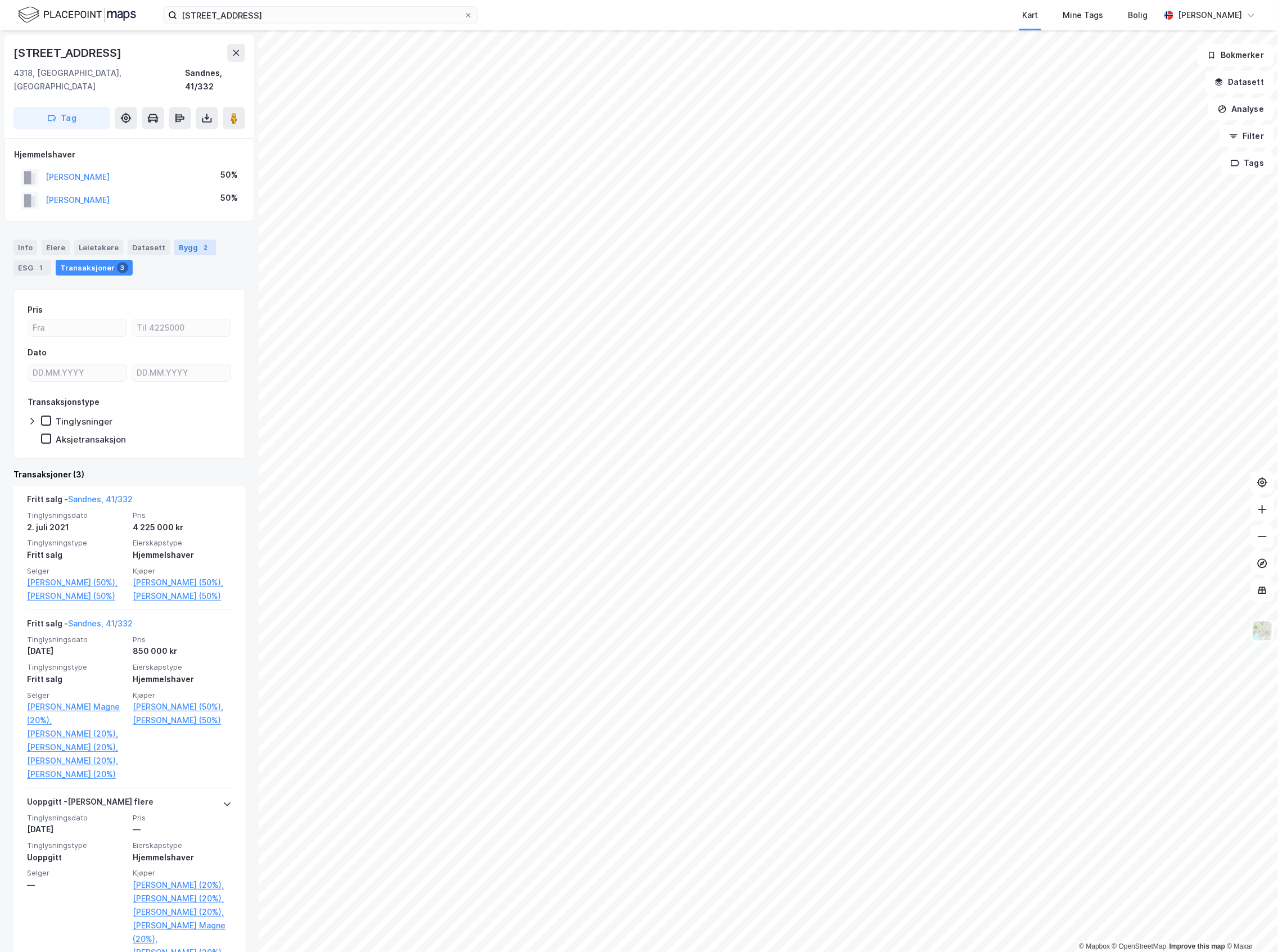
click at [189, 239] on div "Bygg 2" at bounding box center [195, 247] width 42 height 16
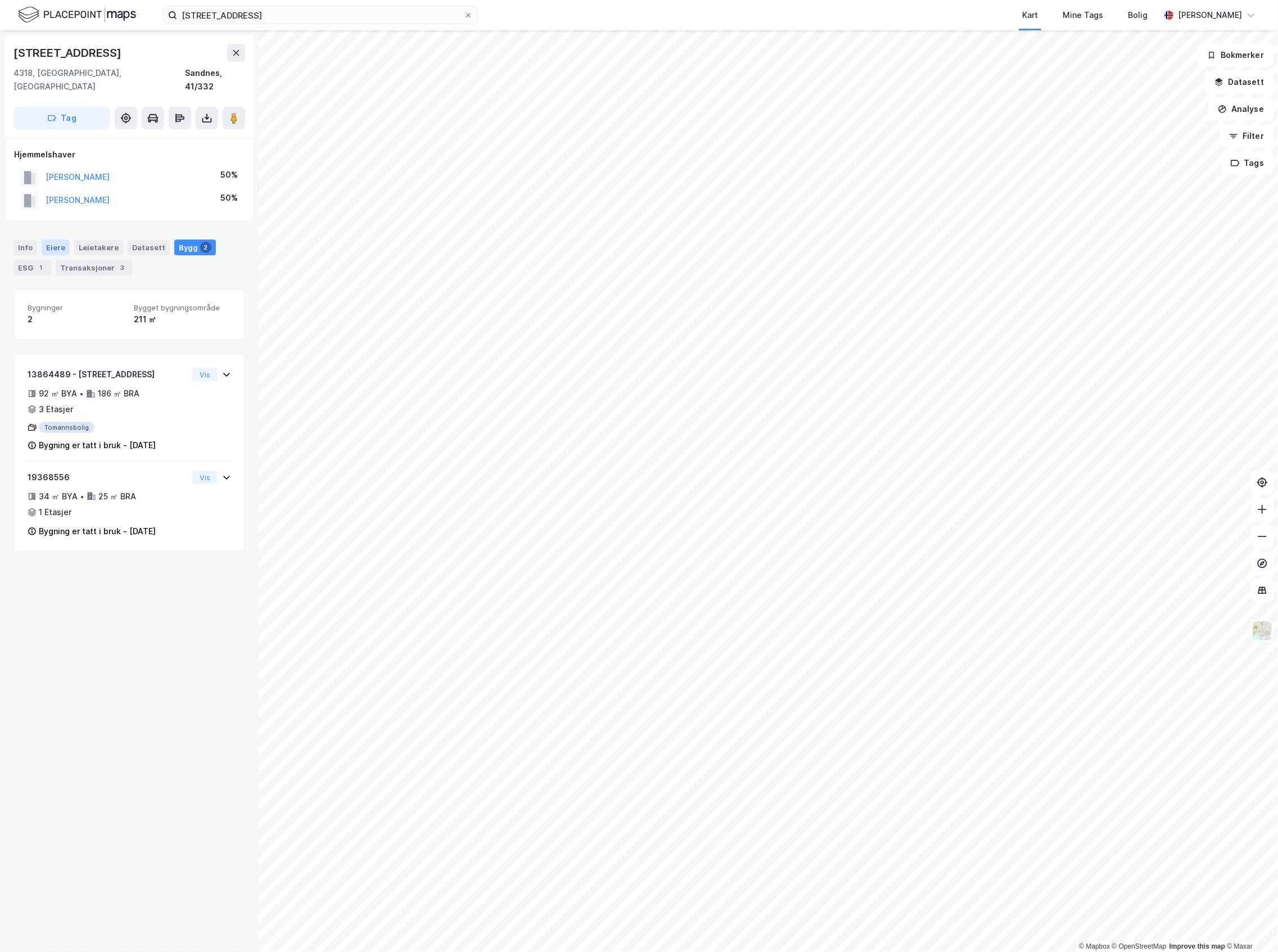
click at [50, 239] on div "Eiere" at bounding box center [55, 247] width 28 height 16
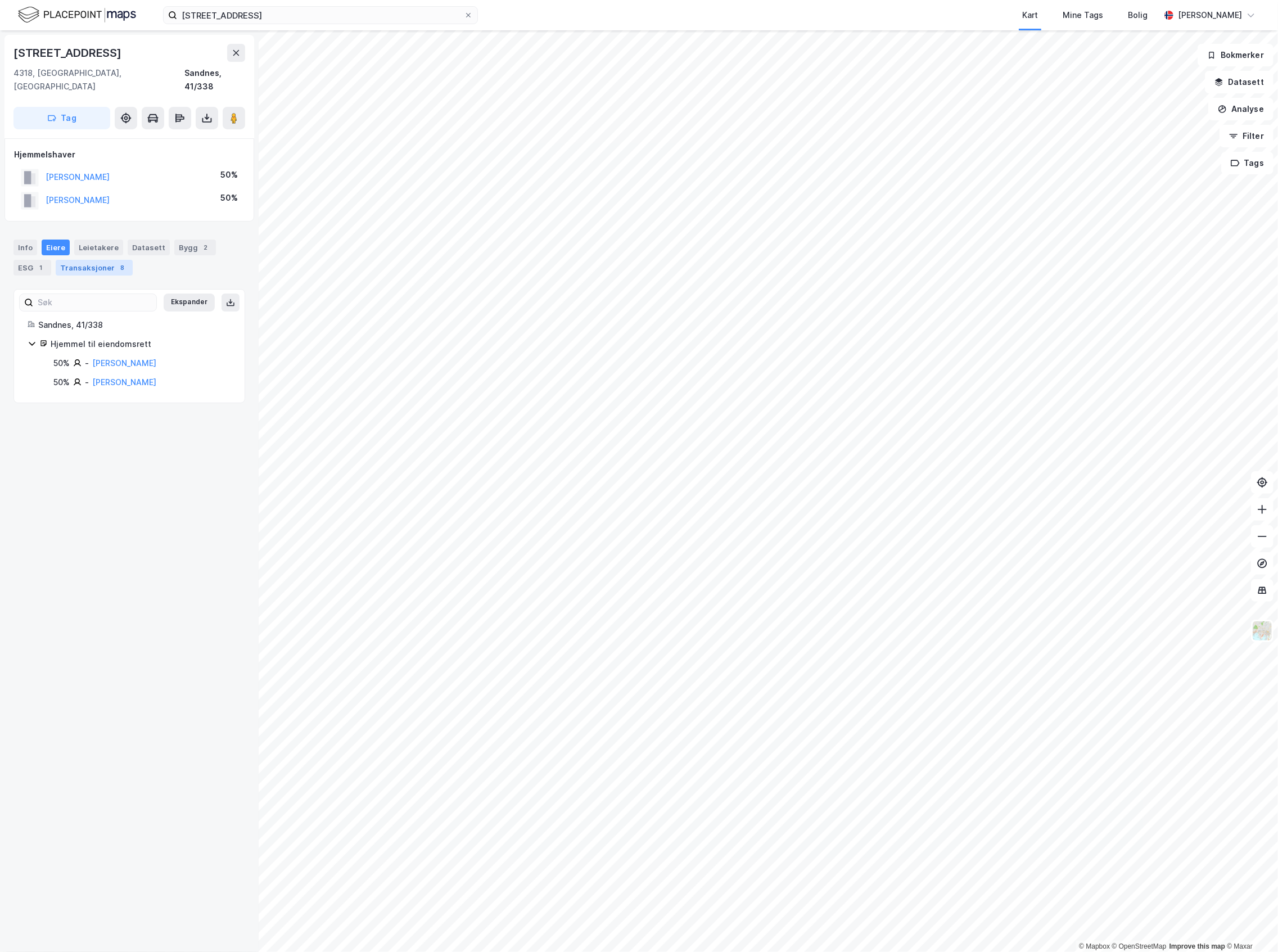
click at [109, 260] on div "Transaksjoner 8" at bounding box center [94, 267] width 77 height 16
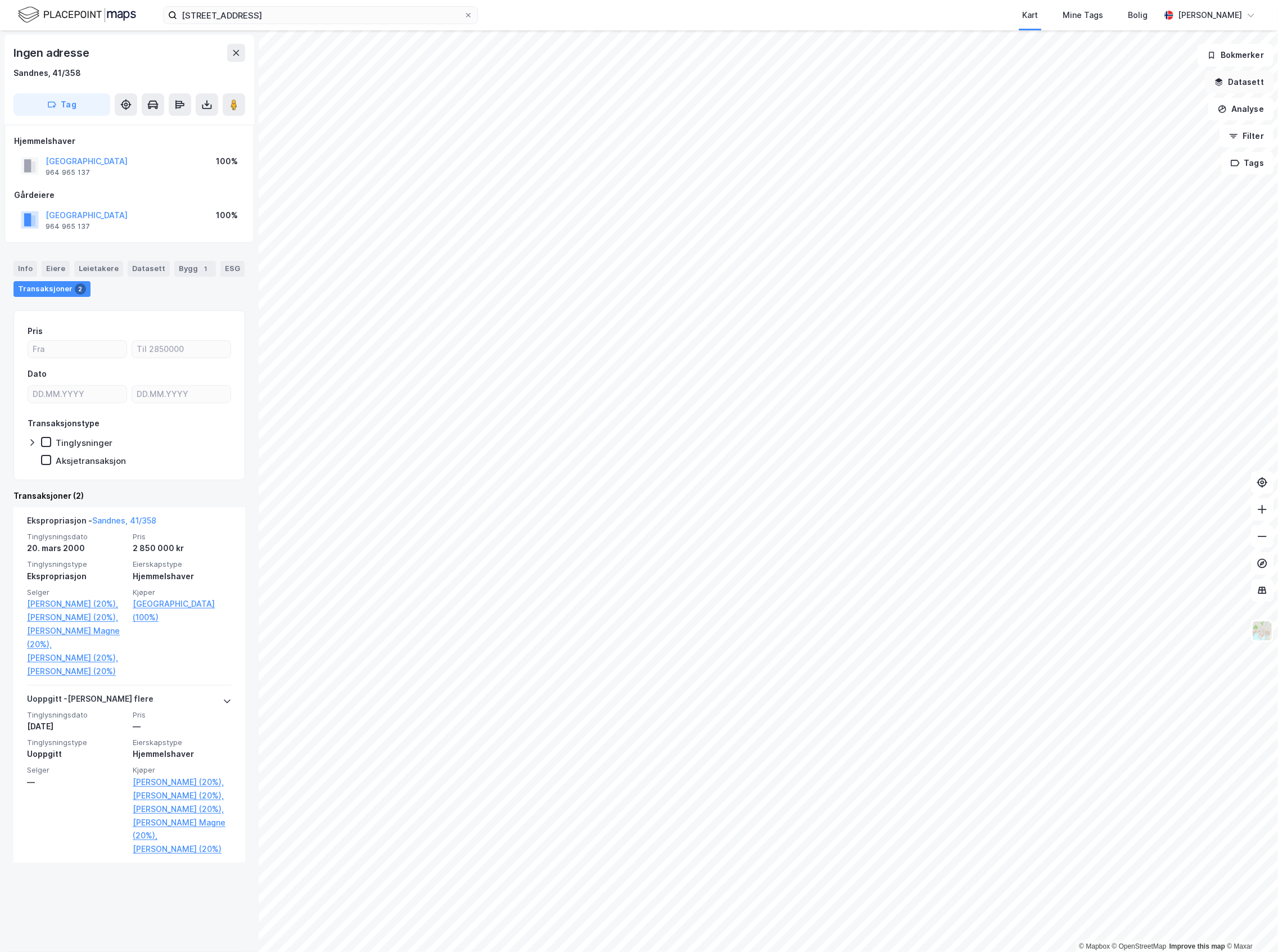
click at [1230, 81] on button "Datasett" at bounding box center [1239, 82] width 68 height 23
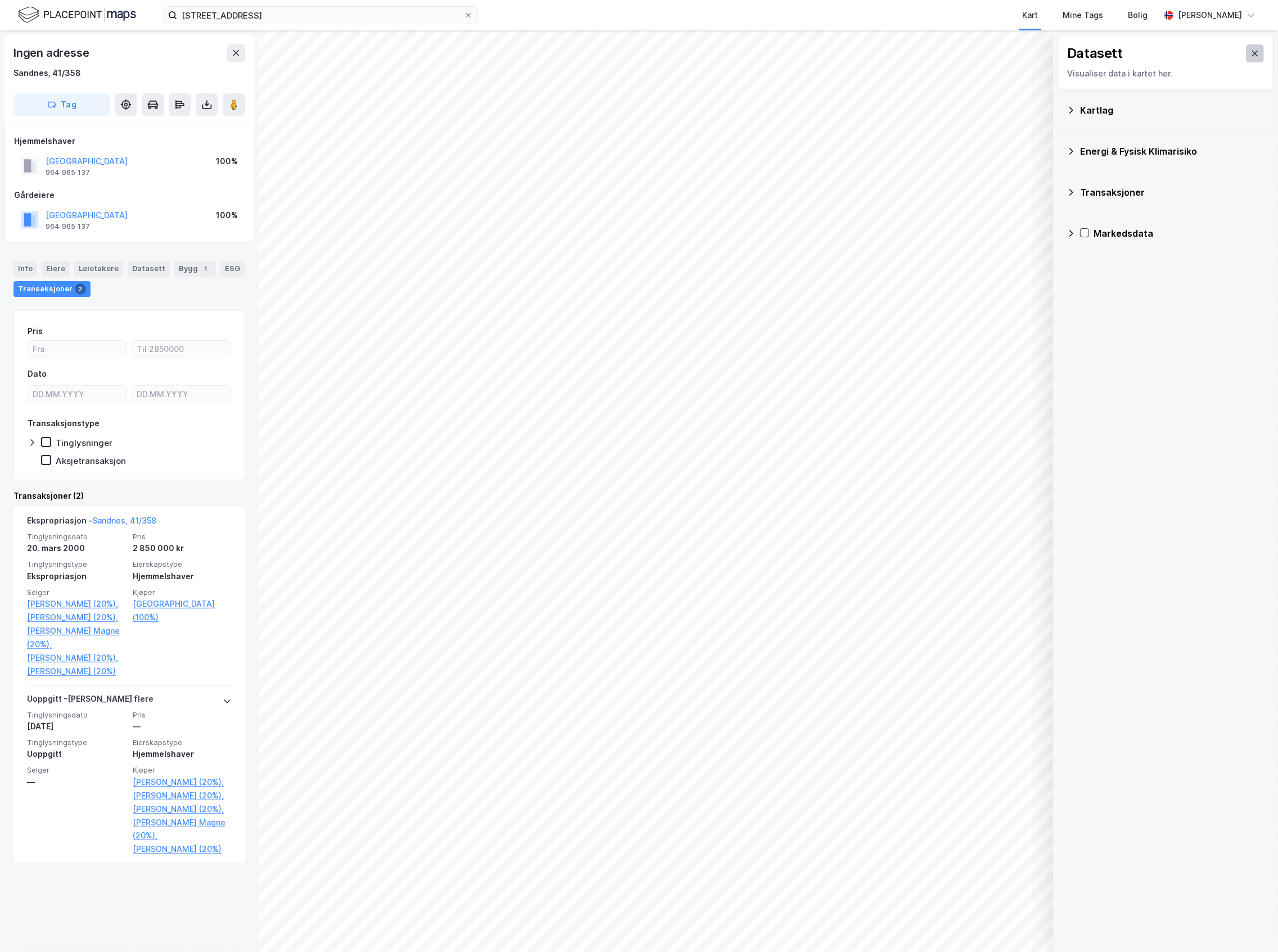
click at [1246, 45] on button at bounding box center [1255, 53] width 18 height 18
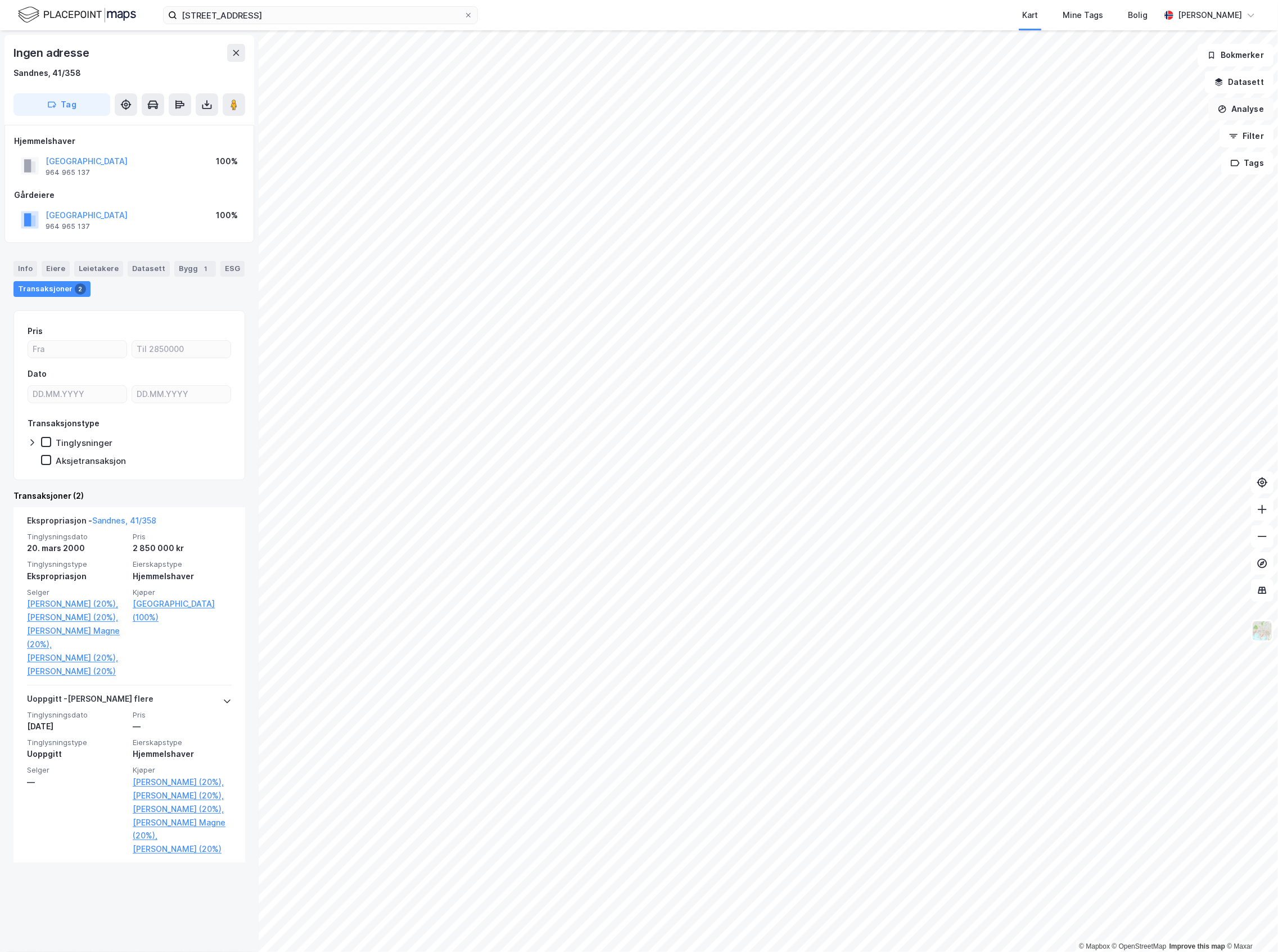
click at [1242, 103] on button "Analyse" at bounding box center [1240, 109] width 65 height 23
click at [1134, 135] on div "Tegn område" at bounding box center [1143, 133] width 98 height 10
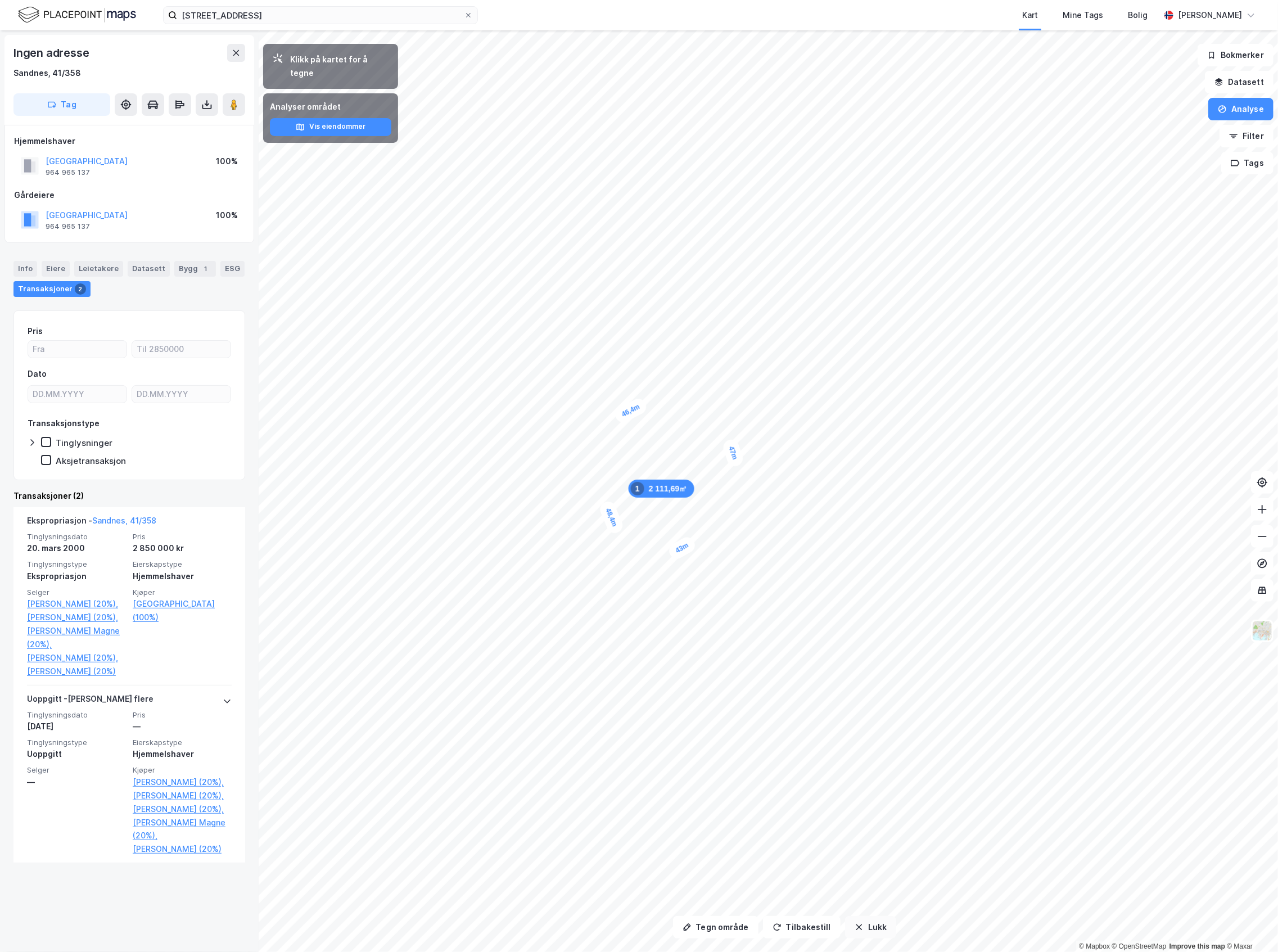
click at [850, 923] on button "Lukk" at bounding box center [870, 927] width 51 height 23
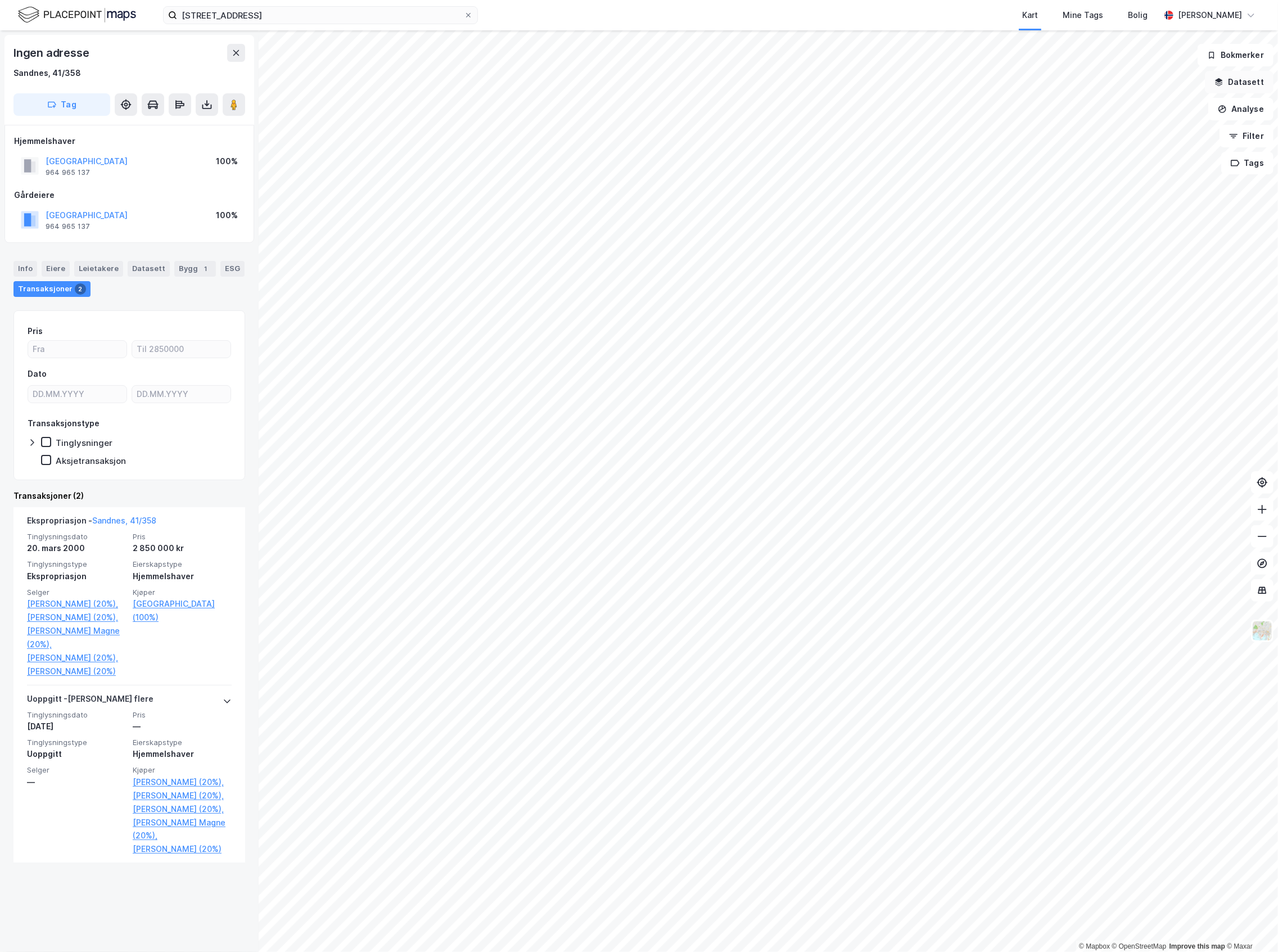
click at [1234, 77] on button "Datasett" at bounding box center [1239, 82] width 68 height 23
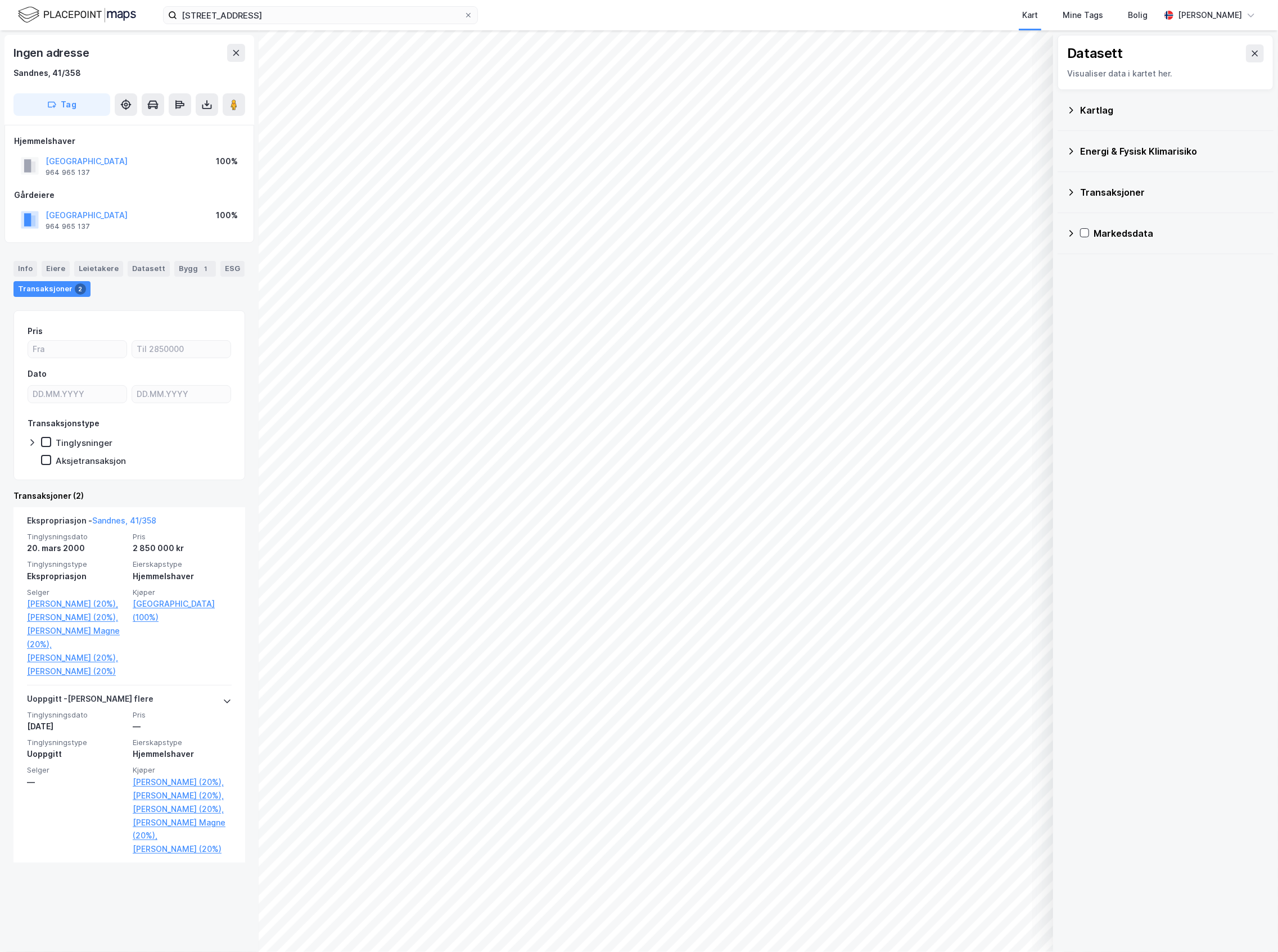
click at [1125, 116] on div "Kartlag" at bounding box center [1173, 110] width 185 height 14
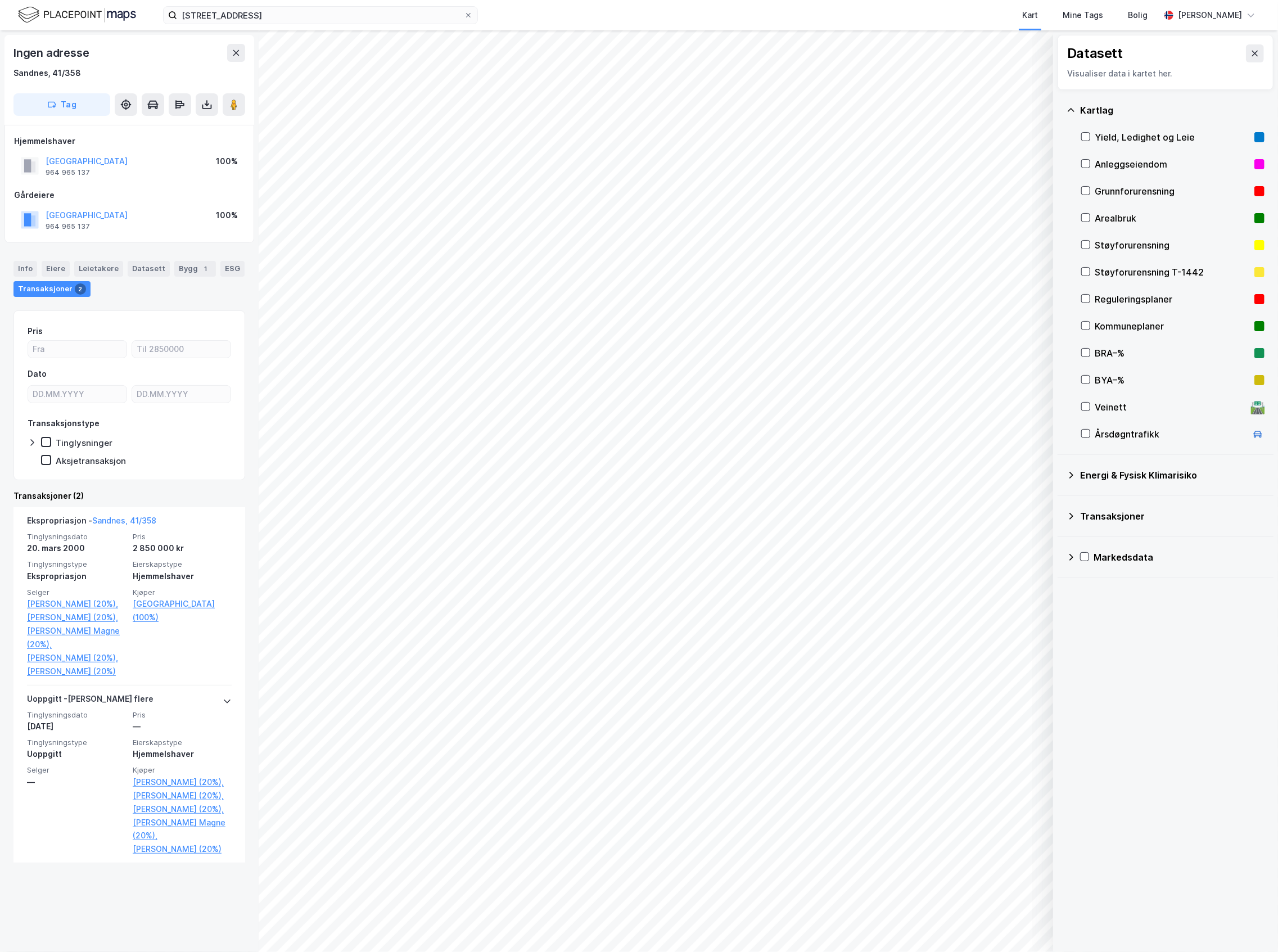
click at [1134, 293] on div "Reguleringsplaner" at bounding box center [1172, 300] width 155 height 14
click at [1121, 322] on div "Kommuneplaner" at bounding box center [1172, 326] width 155 height 14
click at [1249, 48] on button at bounding box center [1255, 53] width 18 height 18
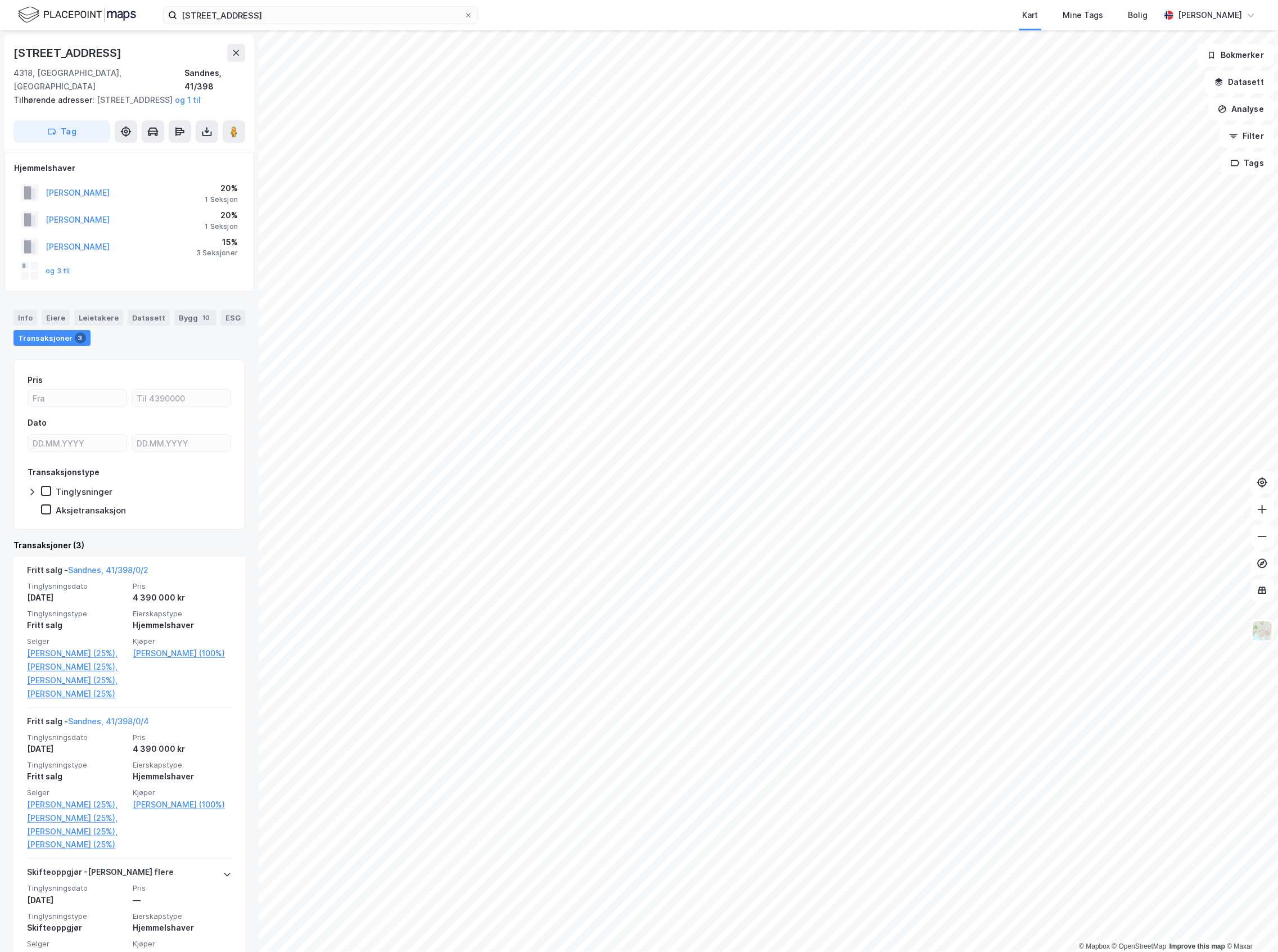
click at [61, 265] on div "og 3 til" at bounding box center [45, 271] width 49 height 18
click at [62, 266] on div "og 3 til" at bounding box center [45, 271] width 49 height 18
click at [0, 0] on button "og 3 til" at bounding box center [0, 0] width 0 height 0
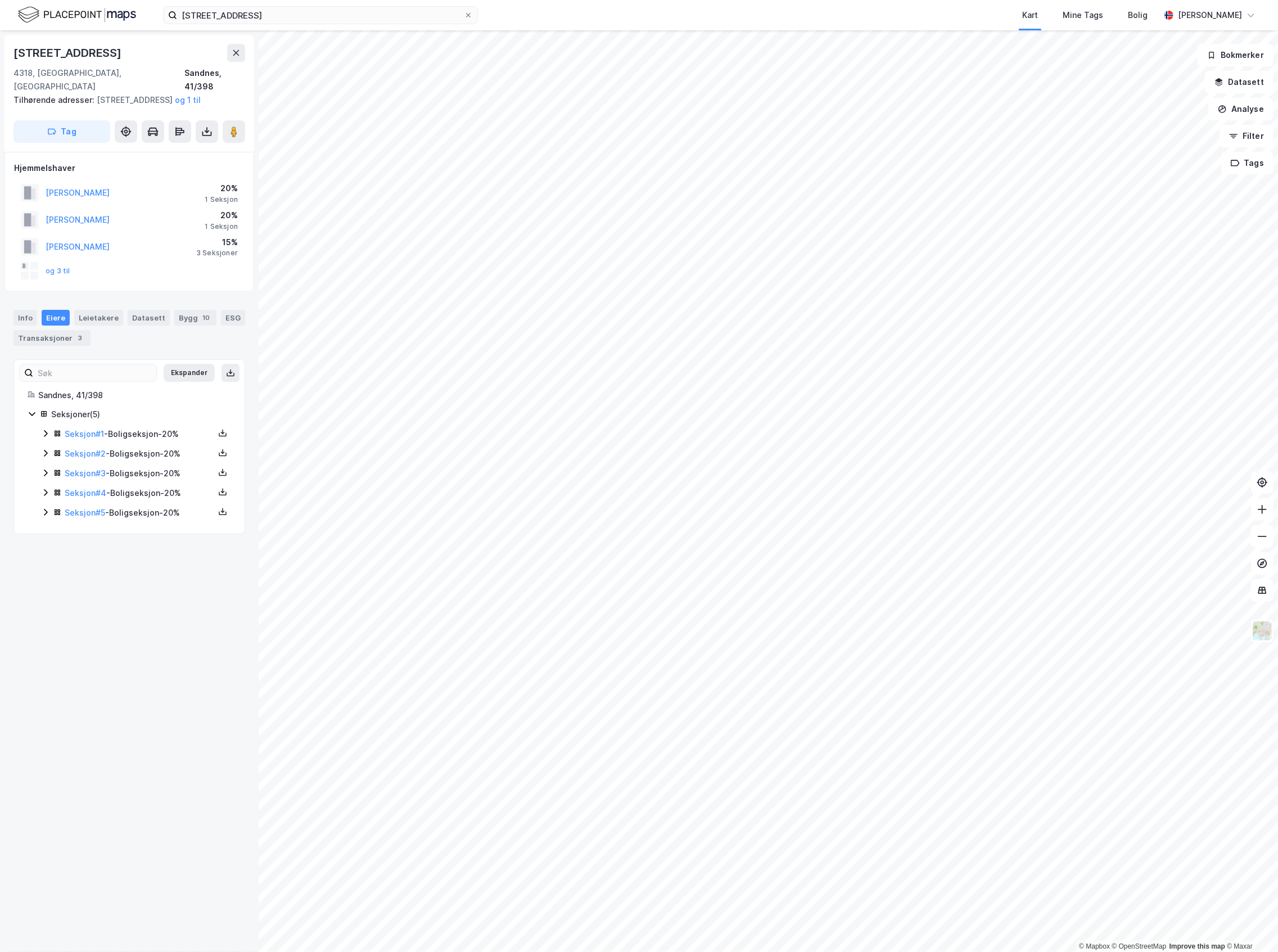
click at [45, 486] on div "Seksjon # 1 - Boligseksjon - 20% Seksjon # 2 - Boligseksjon - 20% Seksjon # 3 -…" at bounding box center [136, 474] width 190 height 93
click at [45, 477] on icon at bounding box center [45, 473] width 9 height 9
click at [43, 596] on div "Seksjon # 4 - Boligseksjon - 20%" at bounding box center [136, 589] width 190 height 14
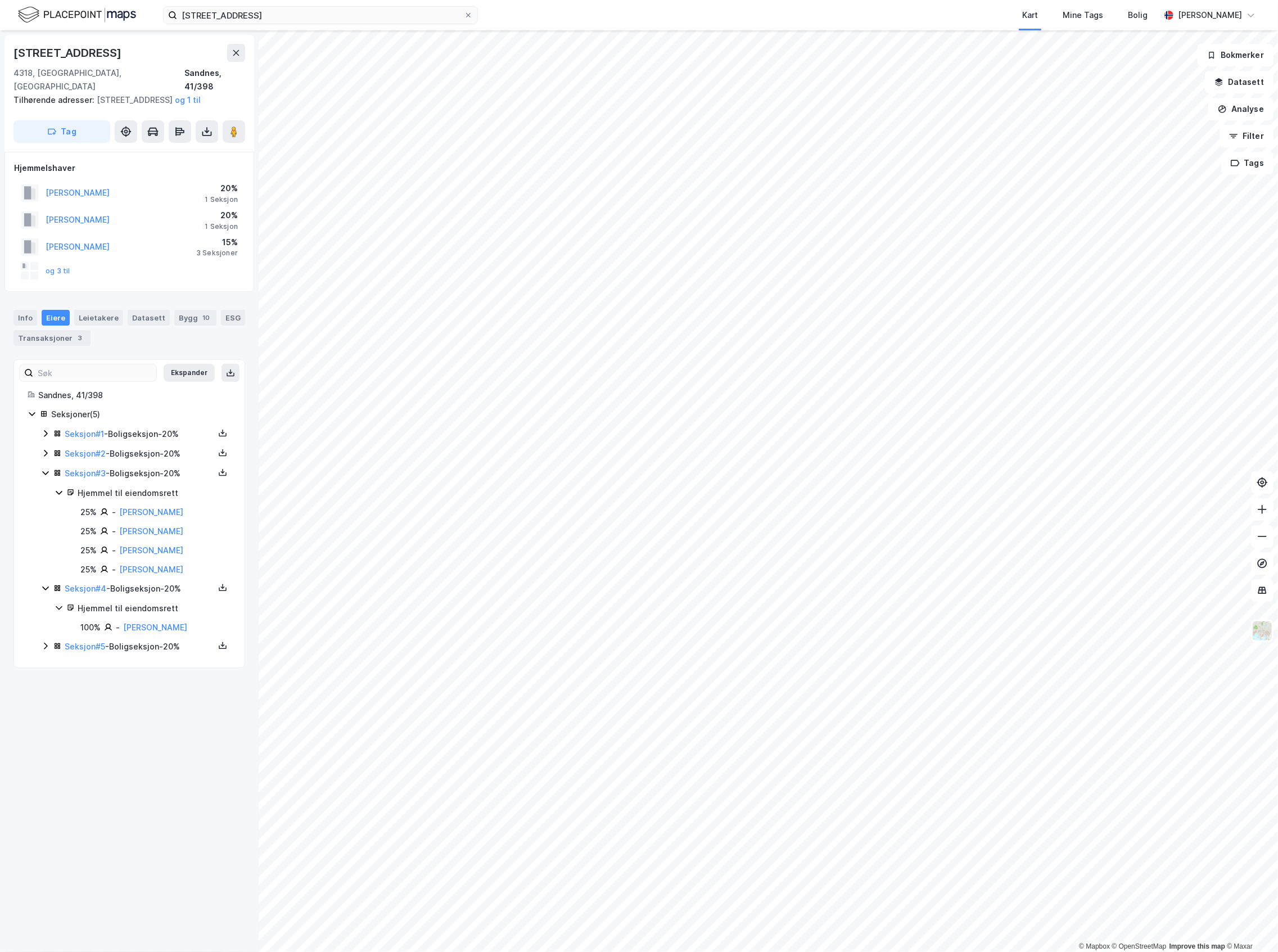
click at [42, 650] on icon at bounding box center [45, 646] width 9 height 9
click at [46, 455] on icon at bounding box center [45, 453] width 9 height 9
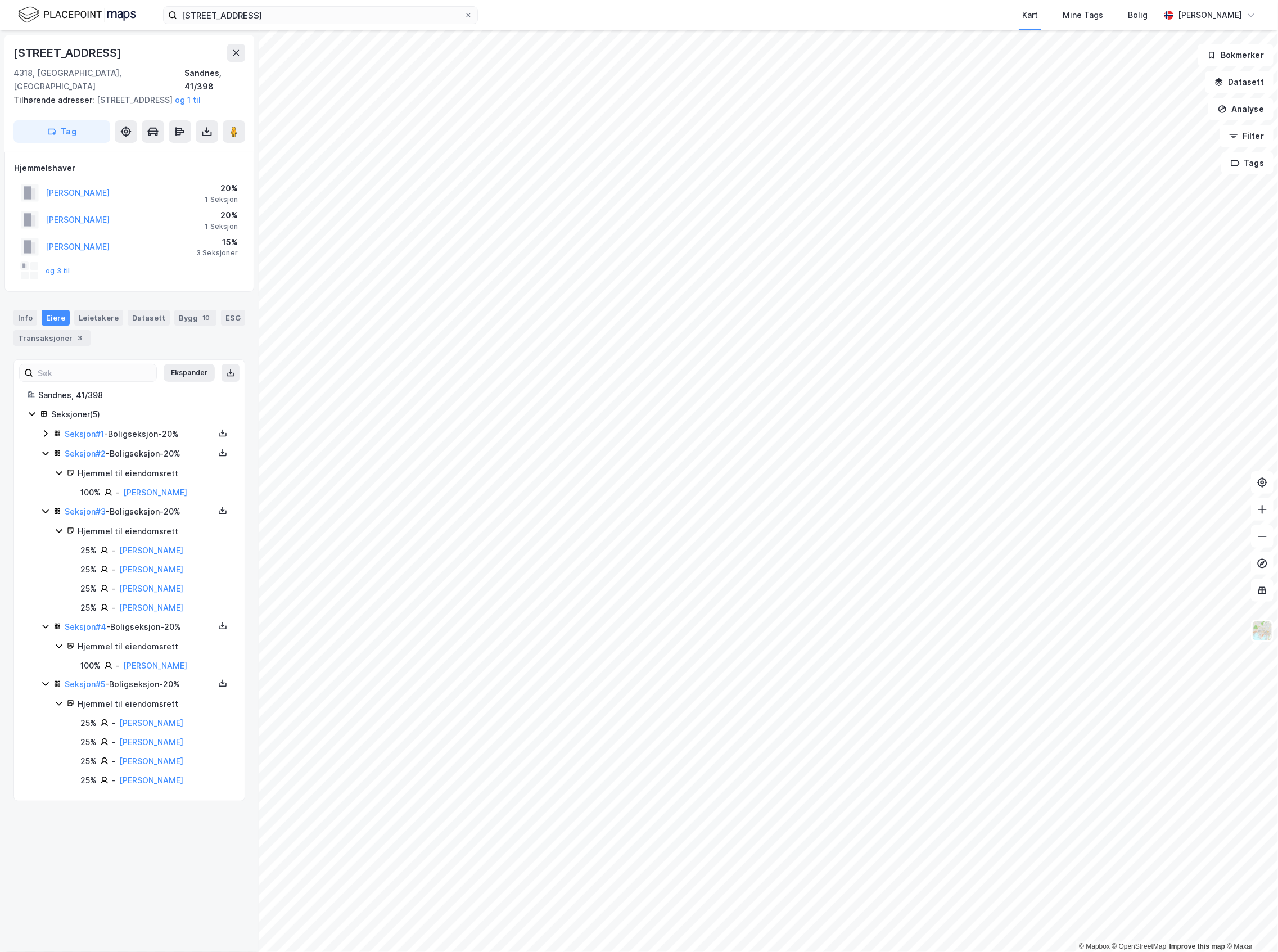
click at [42, 437] on icon at bounding box center [45, 433] width 9 height 9
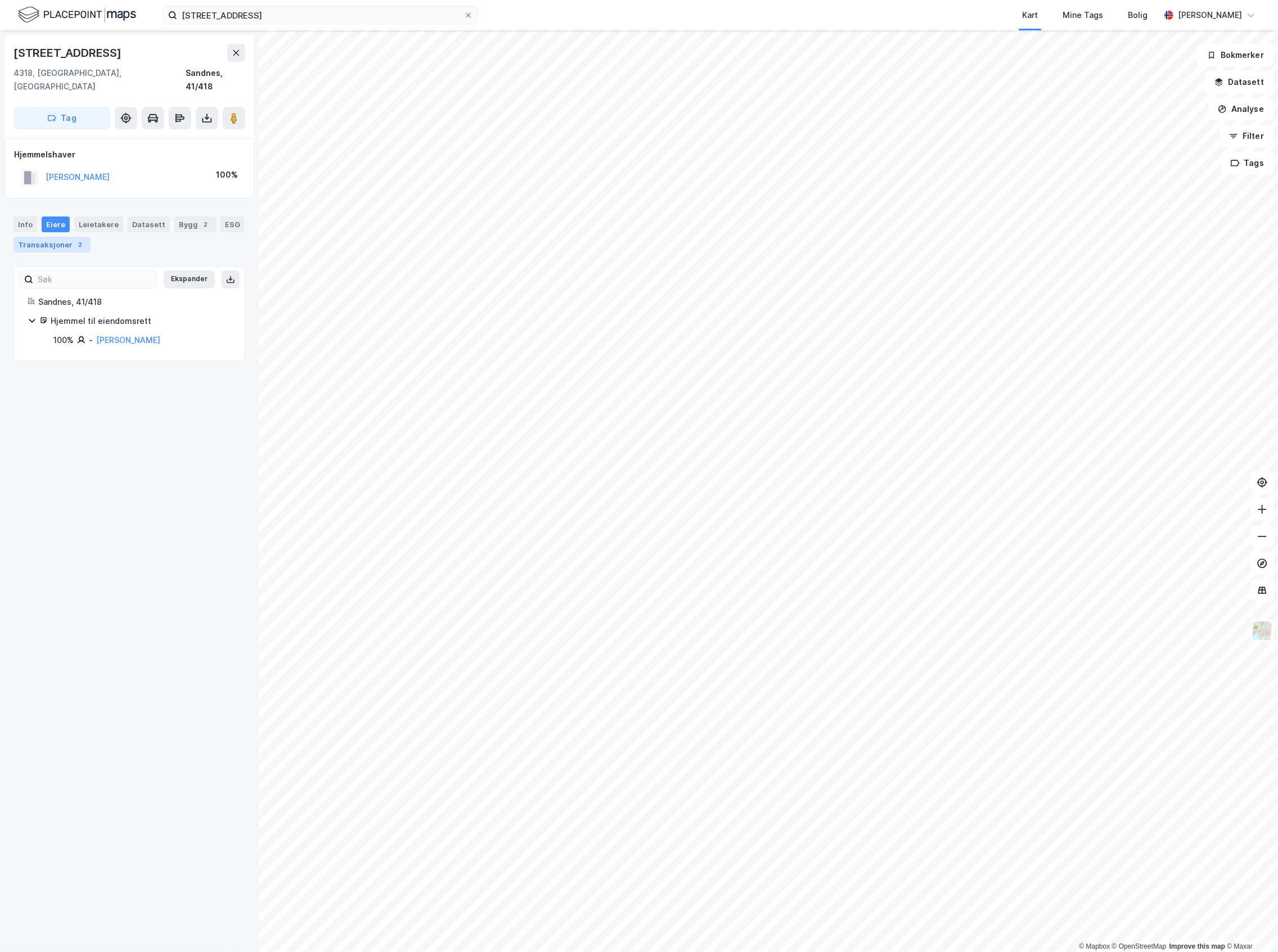
click at [86, 239] on div "2" at bounding box center [80, 244] width 11 height 11
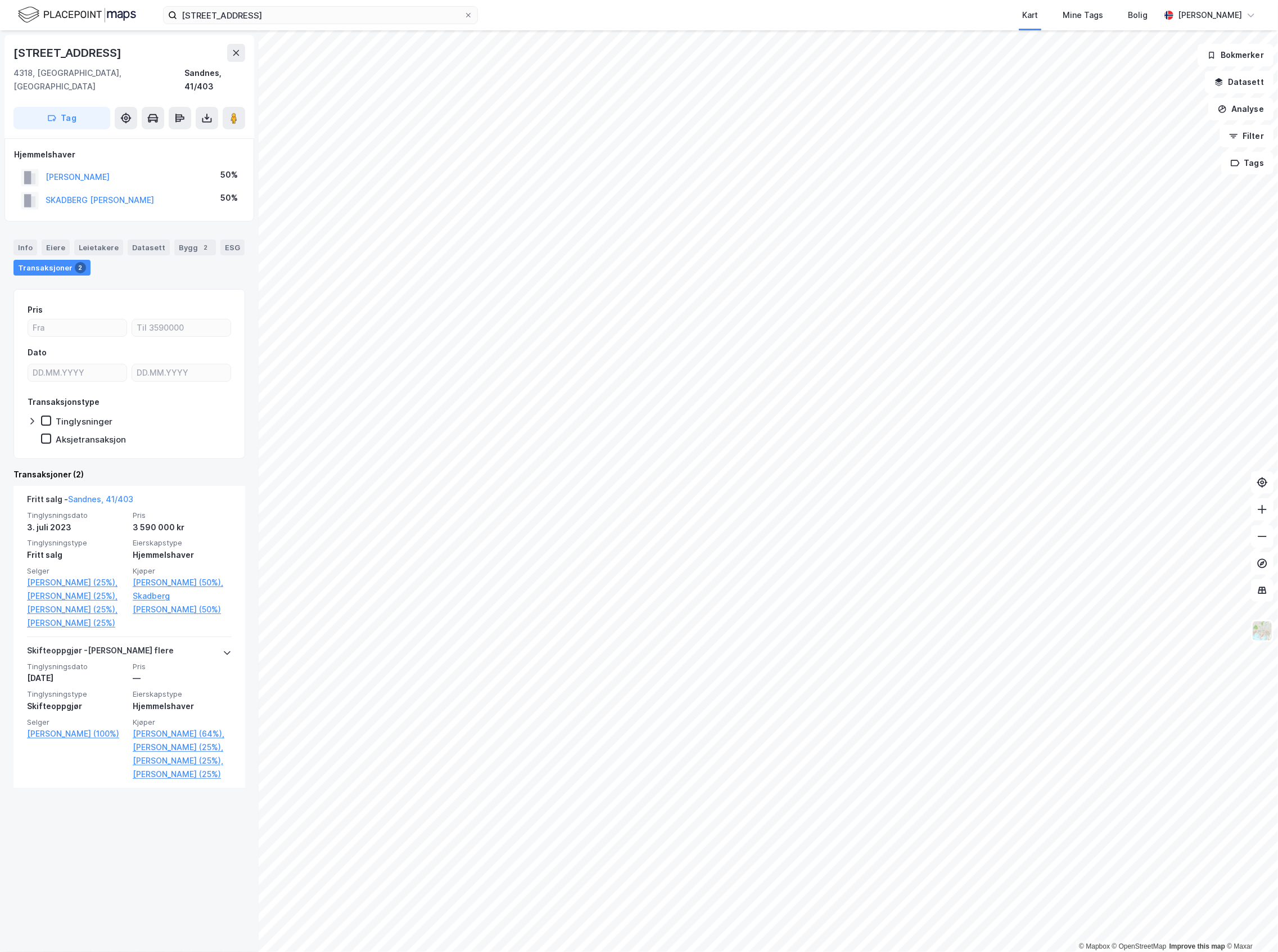
click at [211, 53] on div "[STREET_ADDRESS]" at bounding box center [129, 53] width 232 height 18
click at [235, 55] on icon at bounding box center [236, 53] width 9 height 9
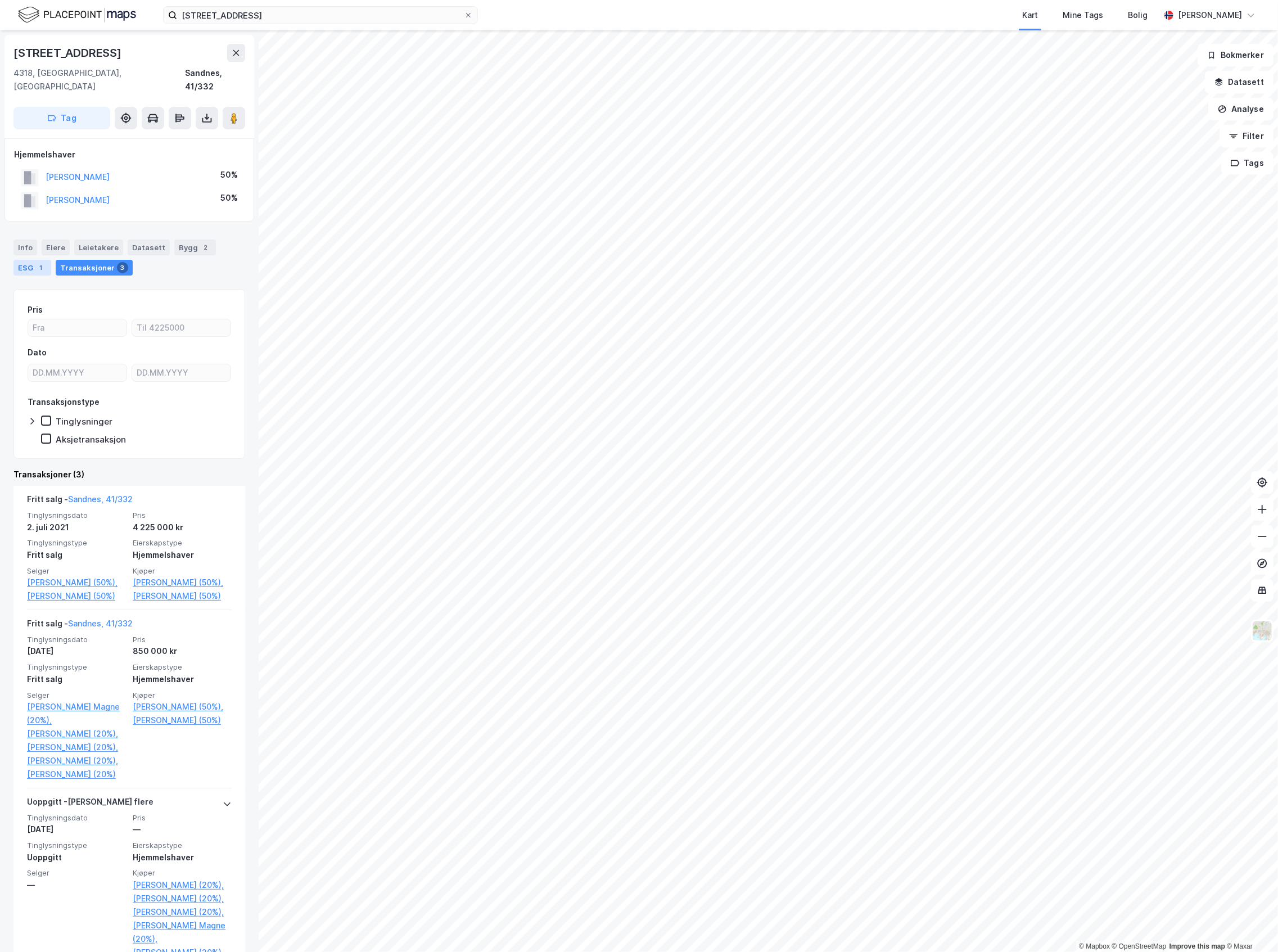
click at [42, 262] on div "1" at bounding box center [41, 267] width 11 height 11
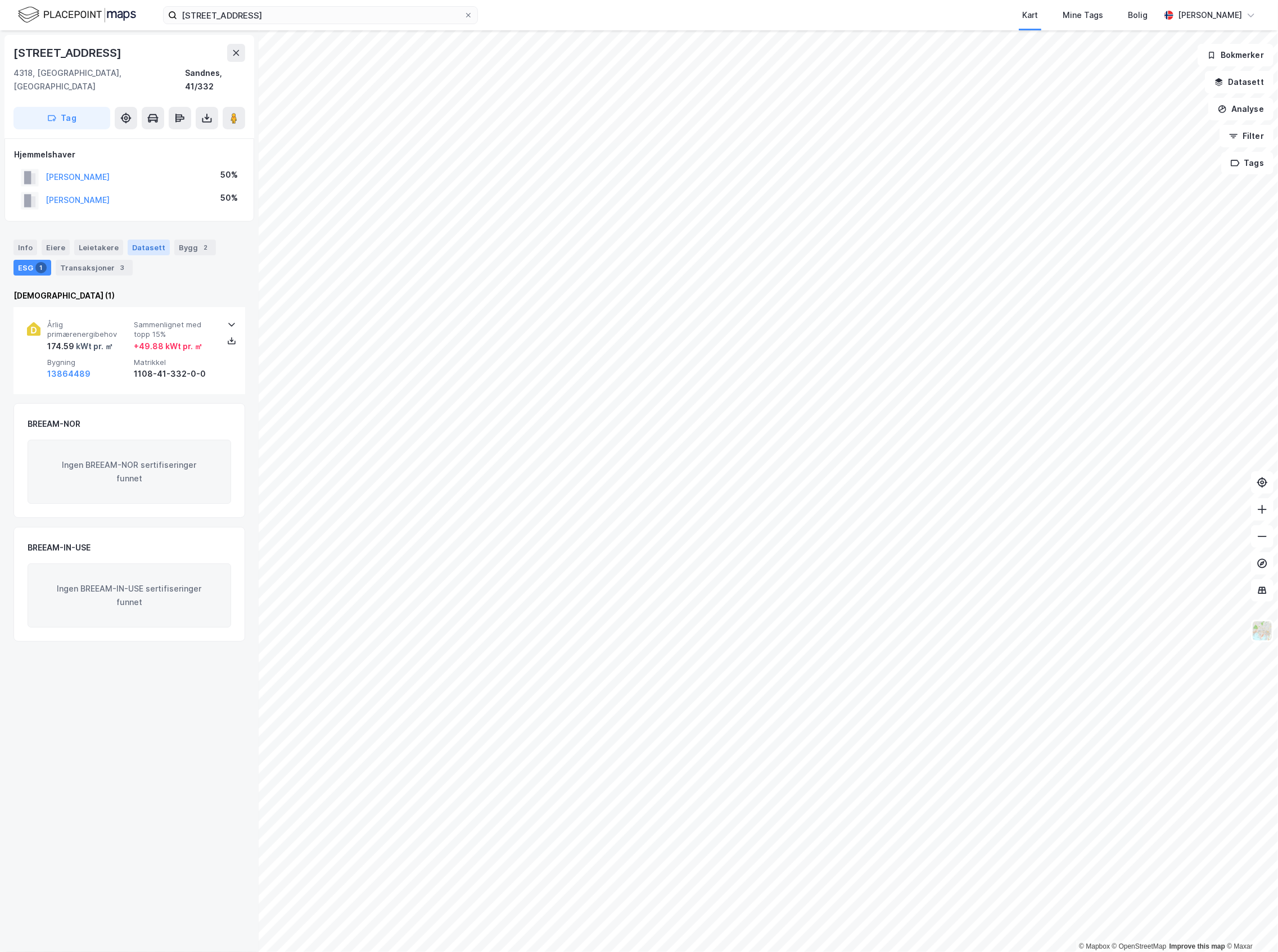
click at [149, 239] on div "Datasett" at bounding box center [149, 247] width 42 height 16
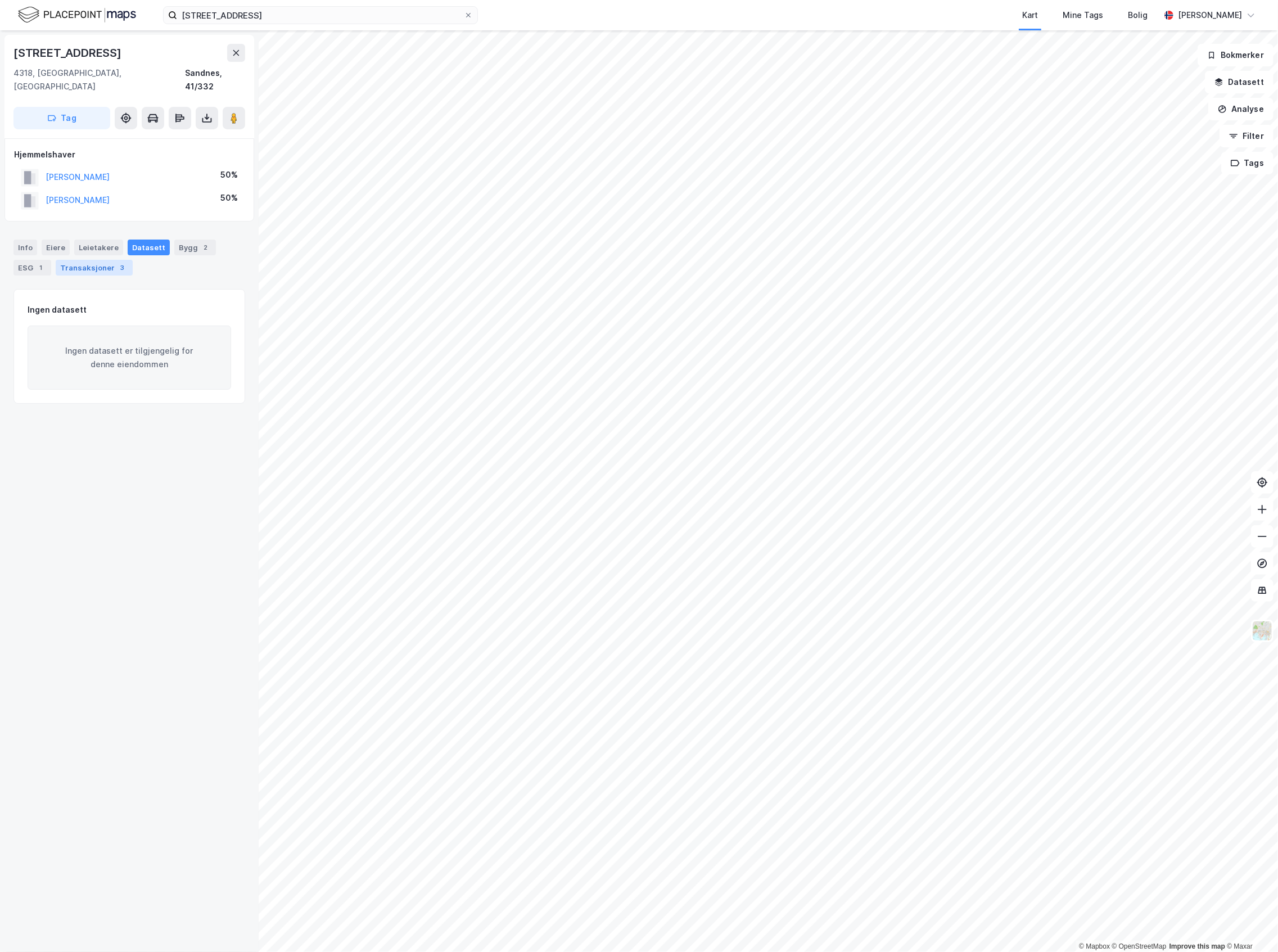
click at [102, 260] on div "Transaksjoner 3" at bounding box center [94, 267] width 77 height 16
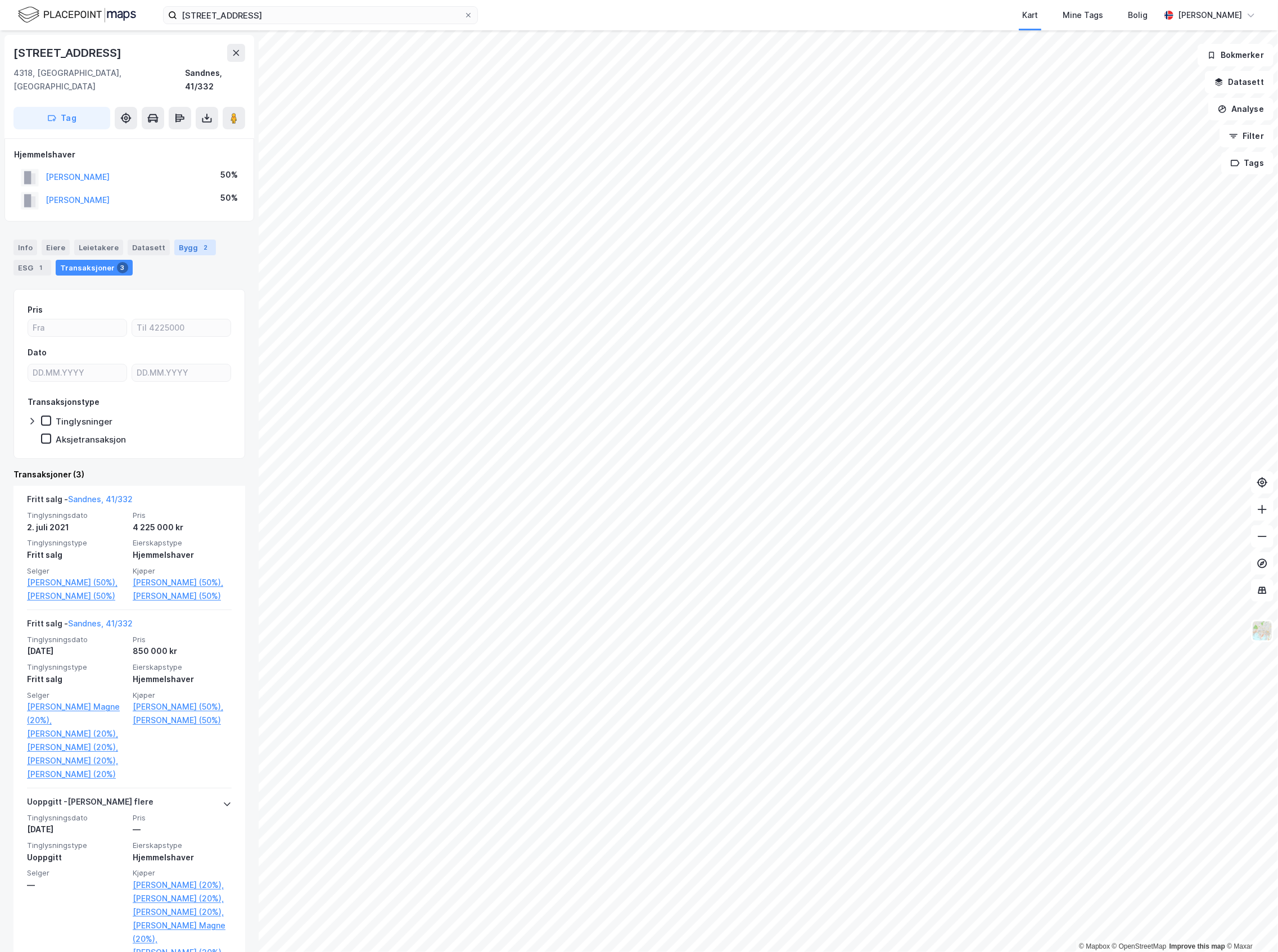
click at [174, 239] on div "Bygg 2" at bounding box center [195, 247] width 42 height 16
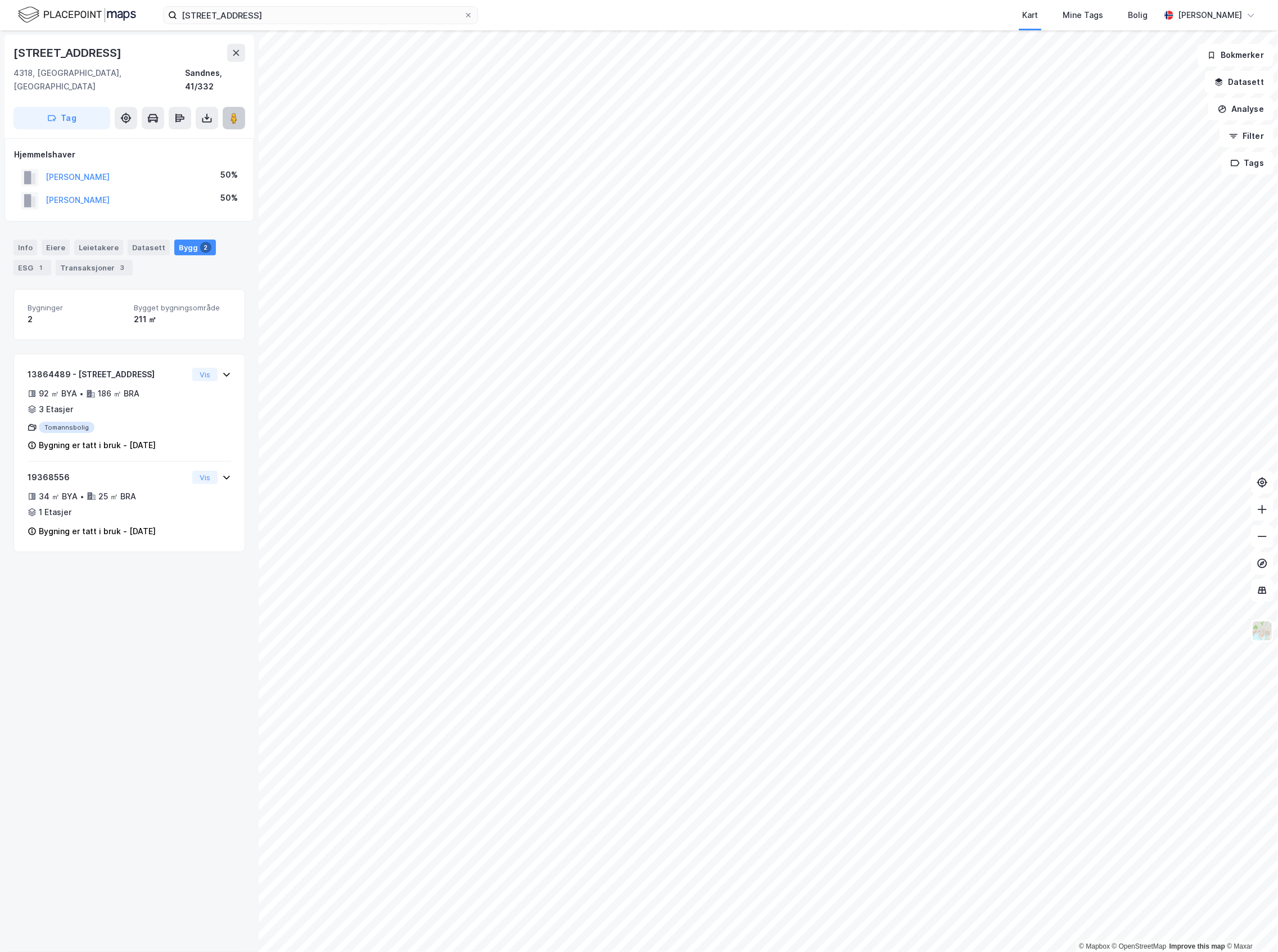
click at [237, 112] on image at bounding box center [234, 118] width 7 height 11
